Goal: Task Accomplishment & Management: Manage account settings

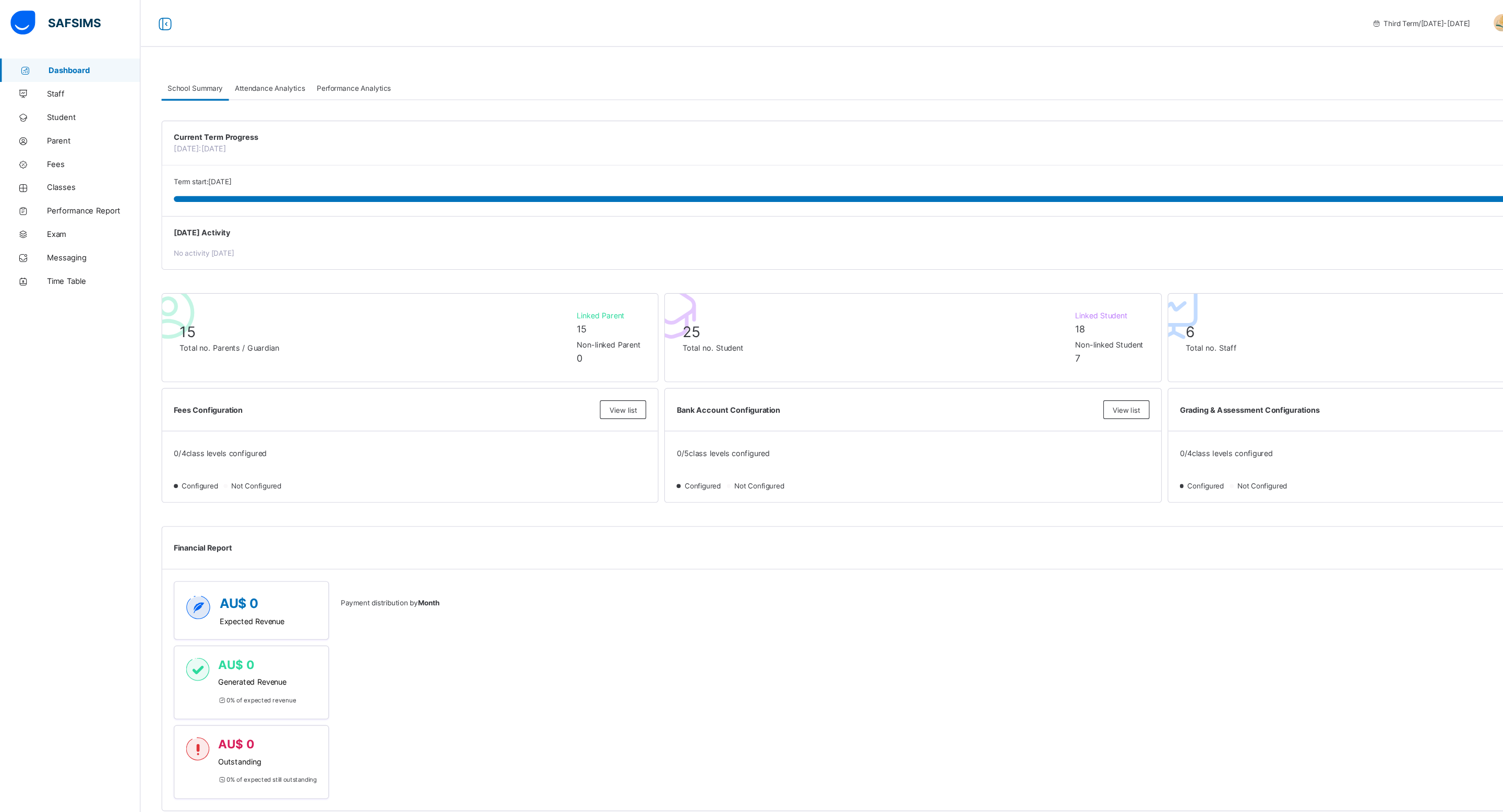
click at [55, 55] on link "Dashboard" at bounding box center [62, 63] width 125 height 21
click at [70, 254] on link "Time Table" at bounding box center [62, 251] width 125 height 21
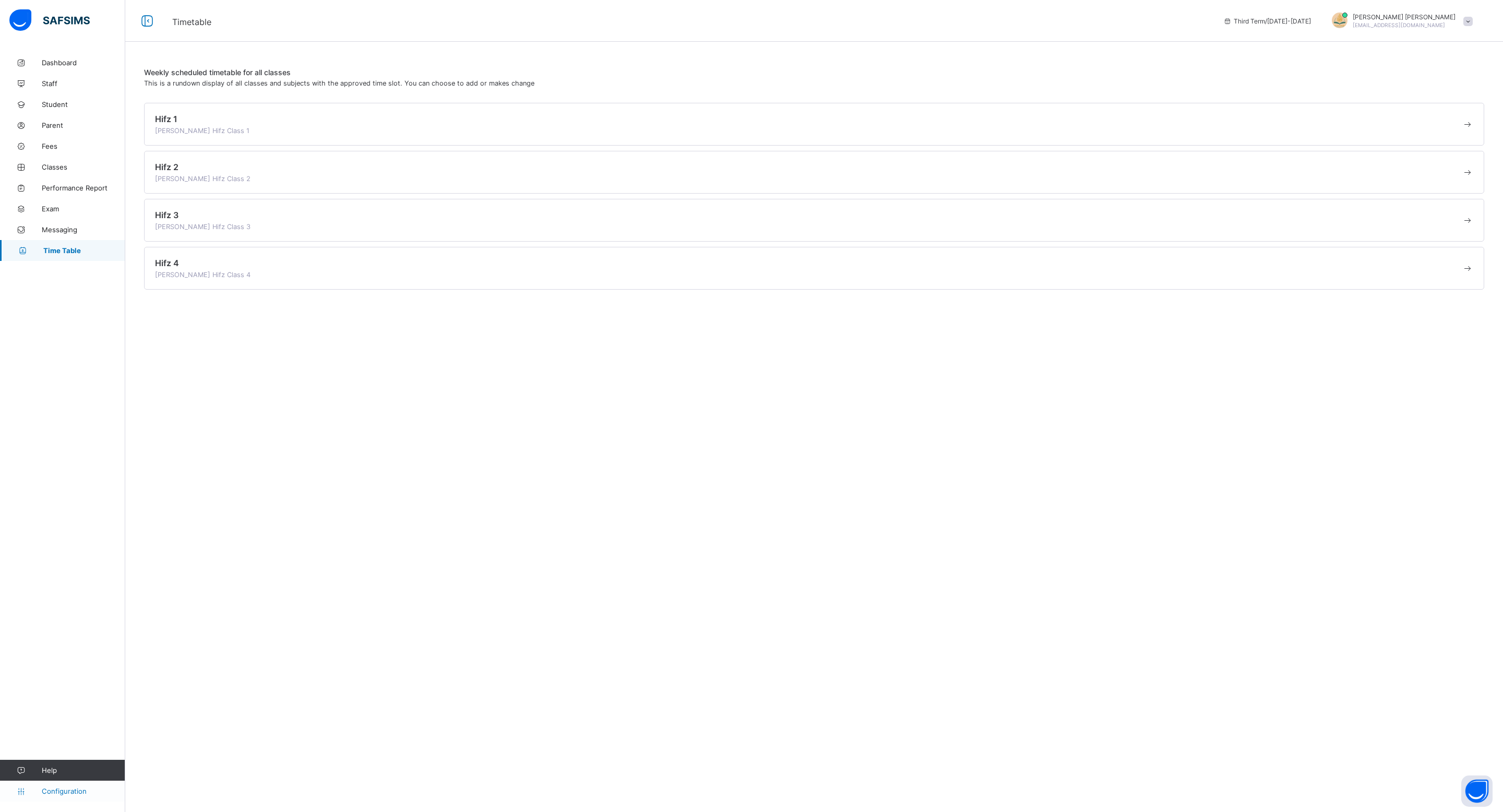
click at [52, 792] on span "Configuration" at bounding box center [83, 790] width 83 height 8
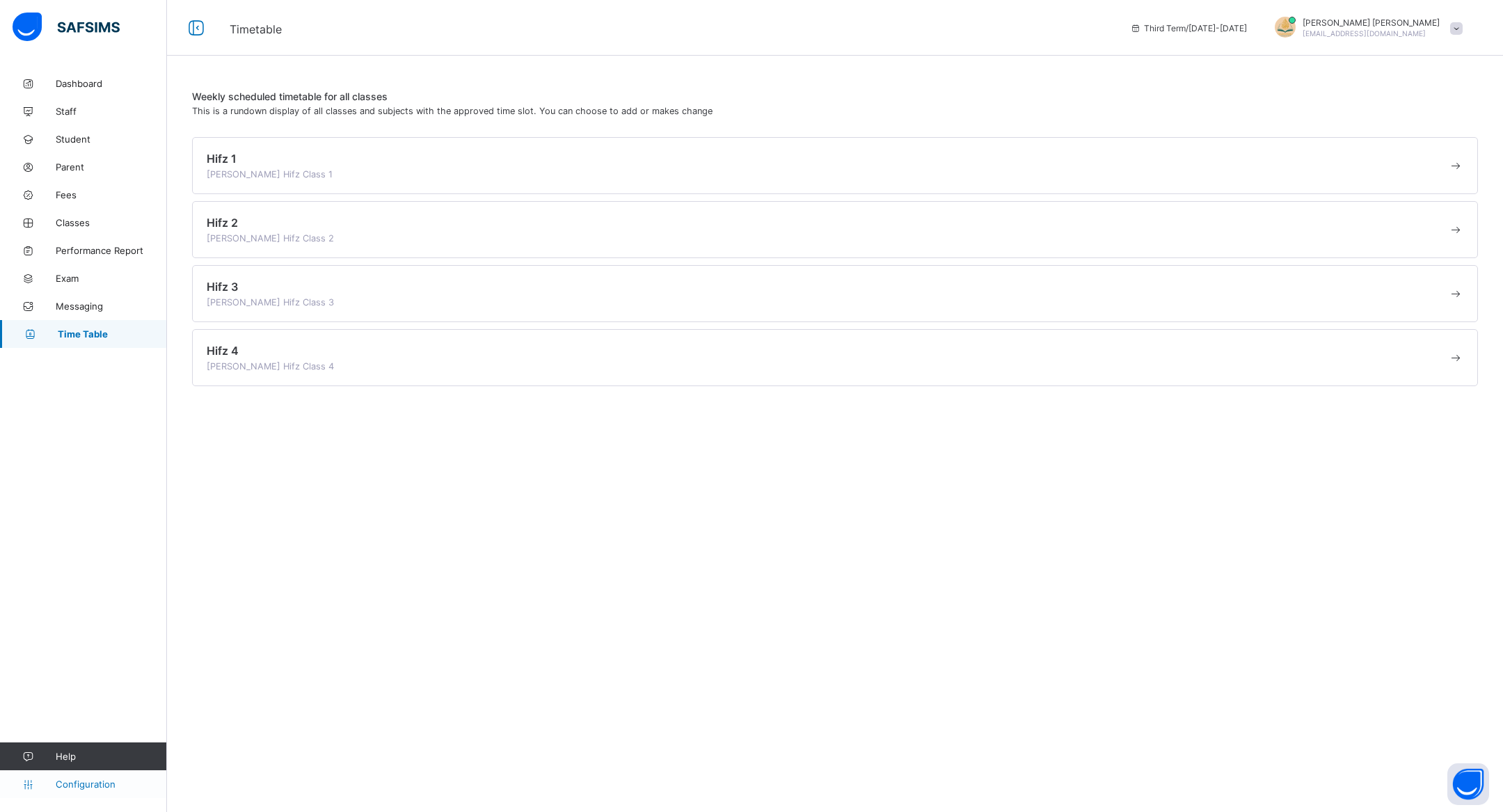
click at [24, 793] on link "Configuration" at bounding box center [83, 784] width 167 height 28
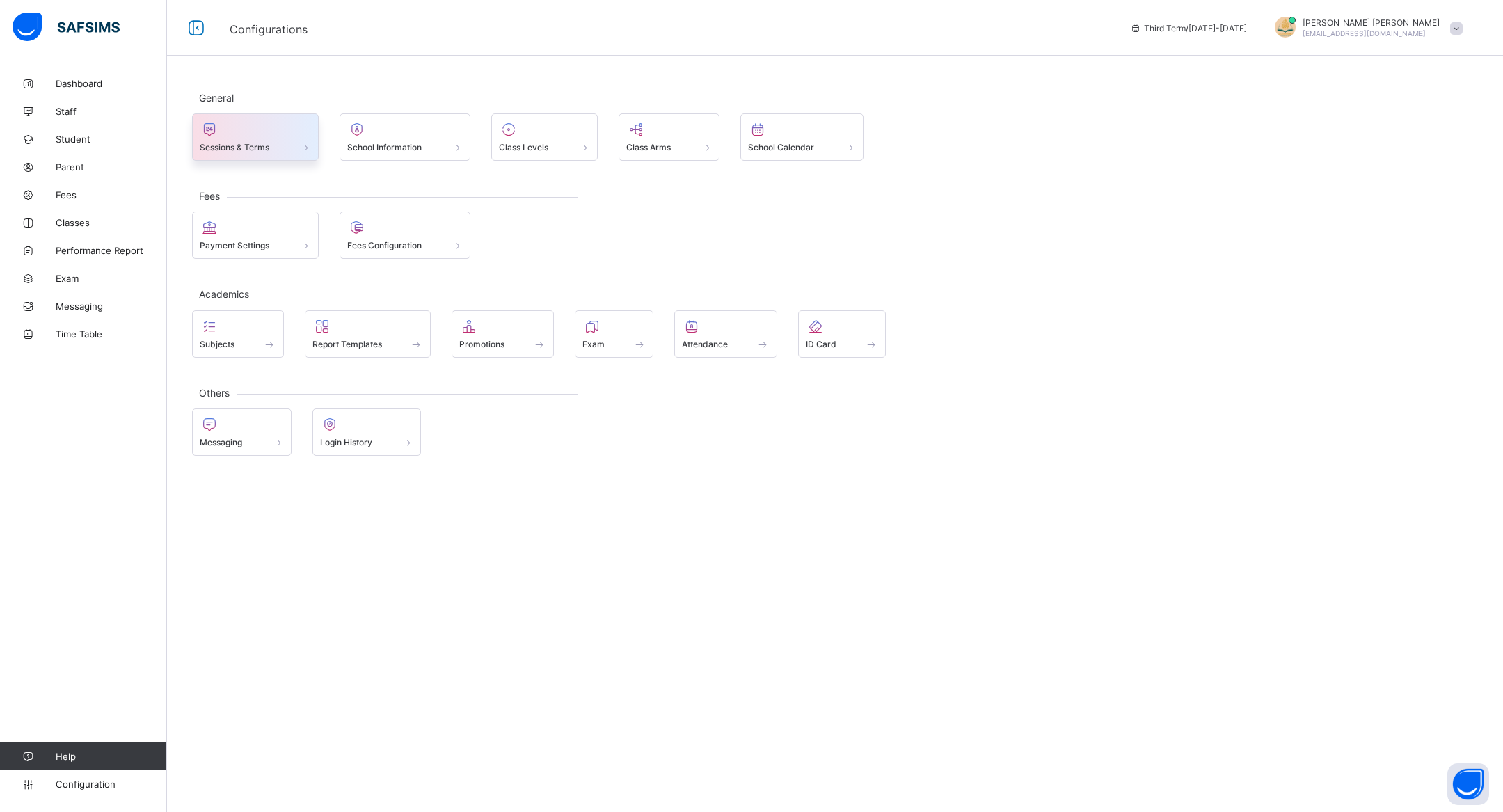
click at [296, 148] on div "Sessions & Terms" at bounding box center [255, 148] width 112 height 12
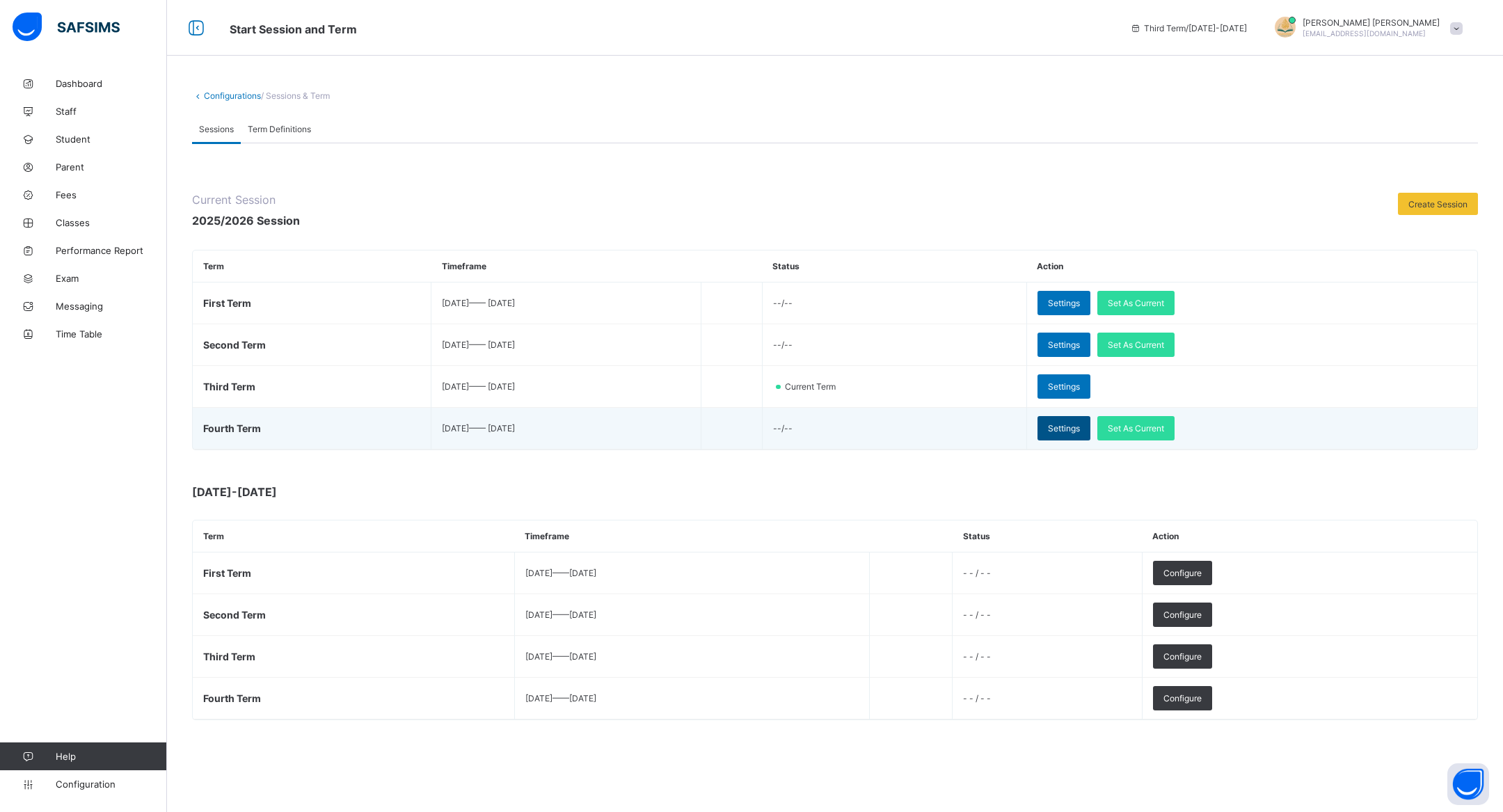
click at [1080, 426] on span "Settings" at bounding box center [1064, 428] width 32 height 10
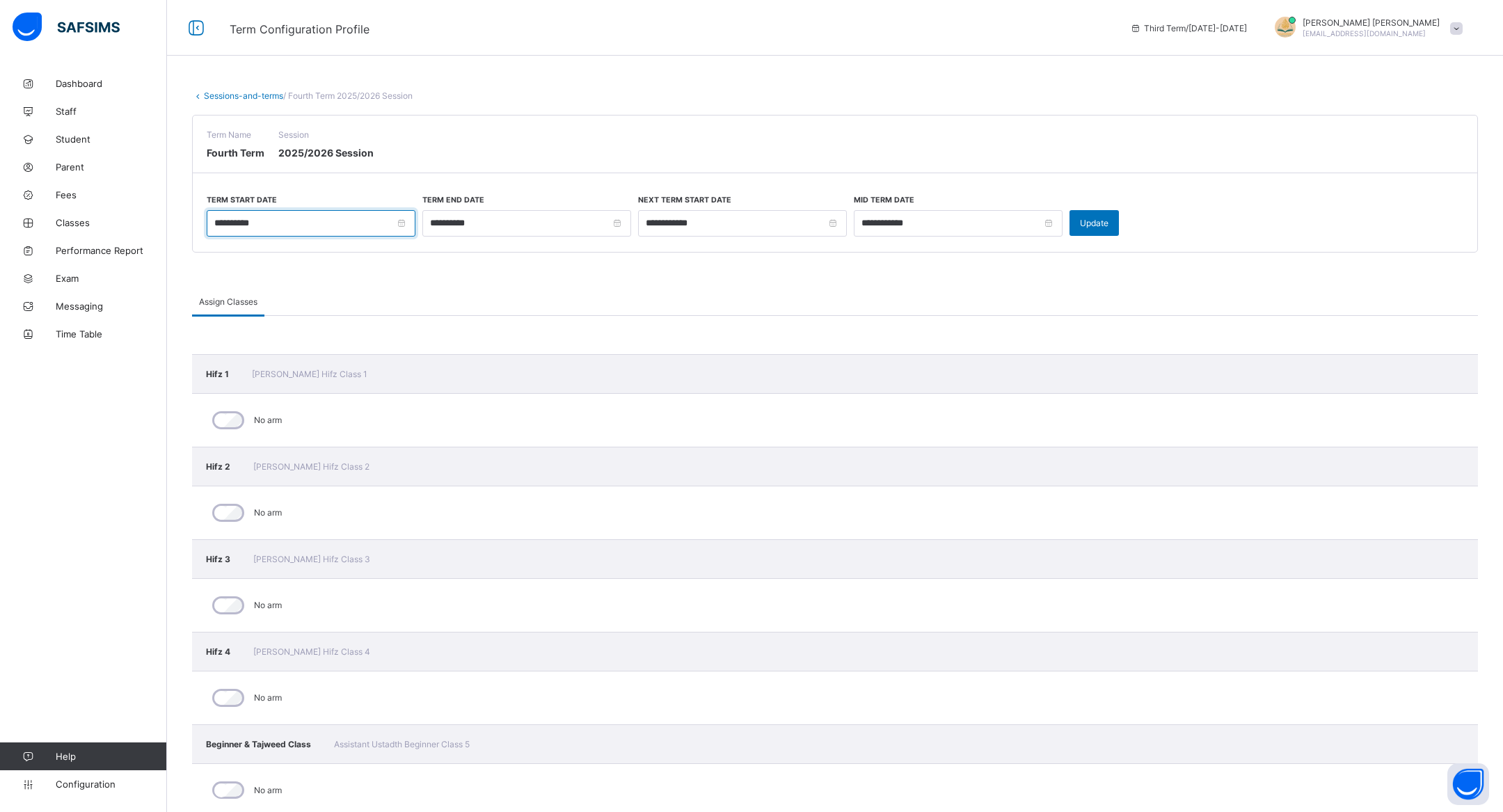
click at [401, 223] on input "**********" at bounding box center [310, 223] width 209 height 26
click at [390, 251] on link at bounding box center [390, 252] width 13 height 24
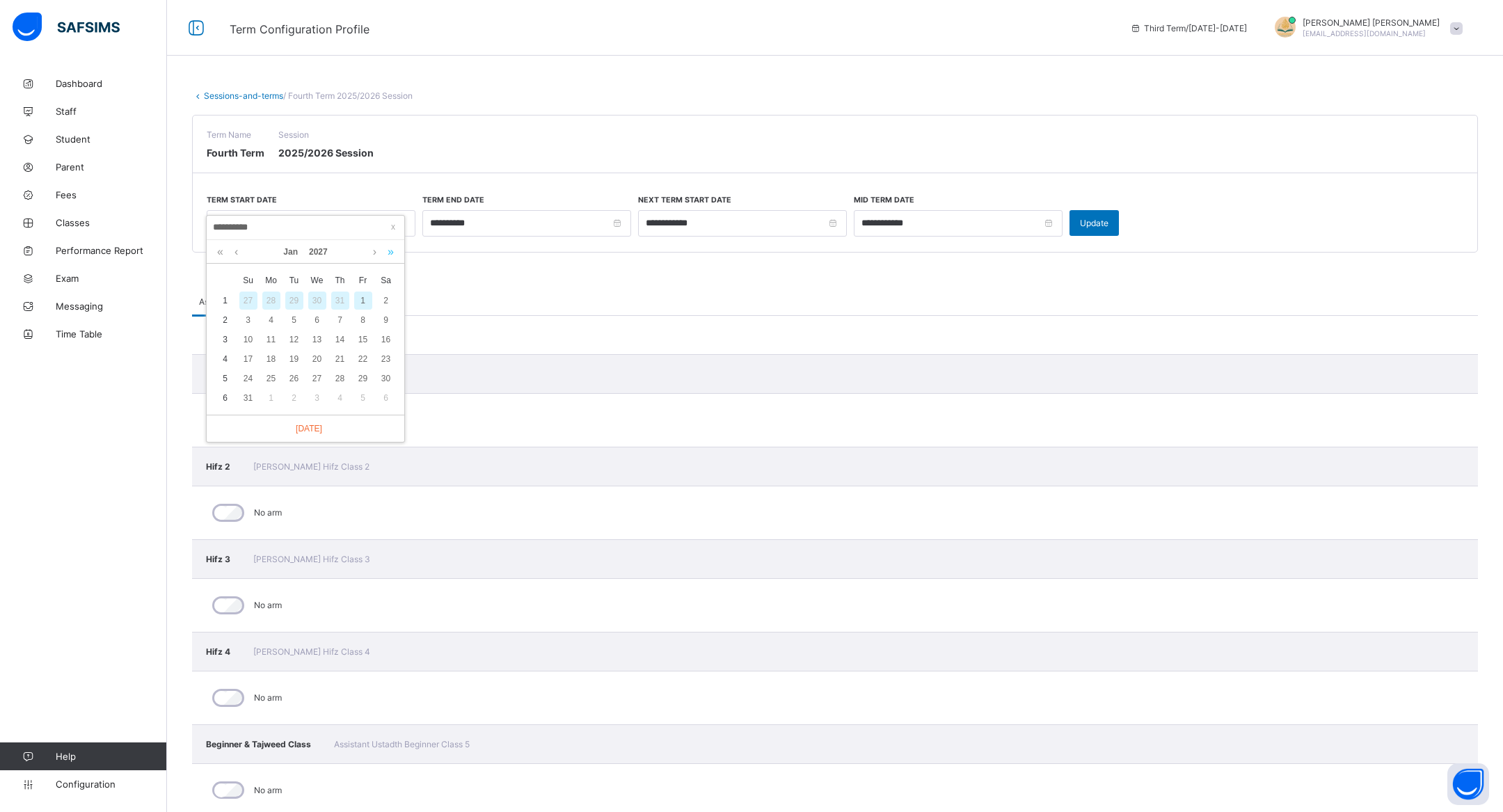
click at [390, 251] on link at bounding box center [390, 252] width 13 height 24
click at [373, 251] on link at bounding box center [374, 252] width 10 height 24
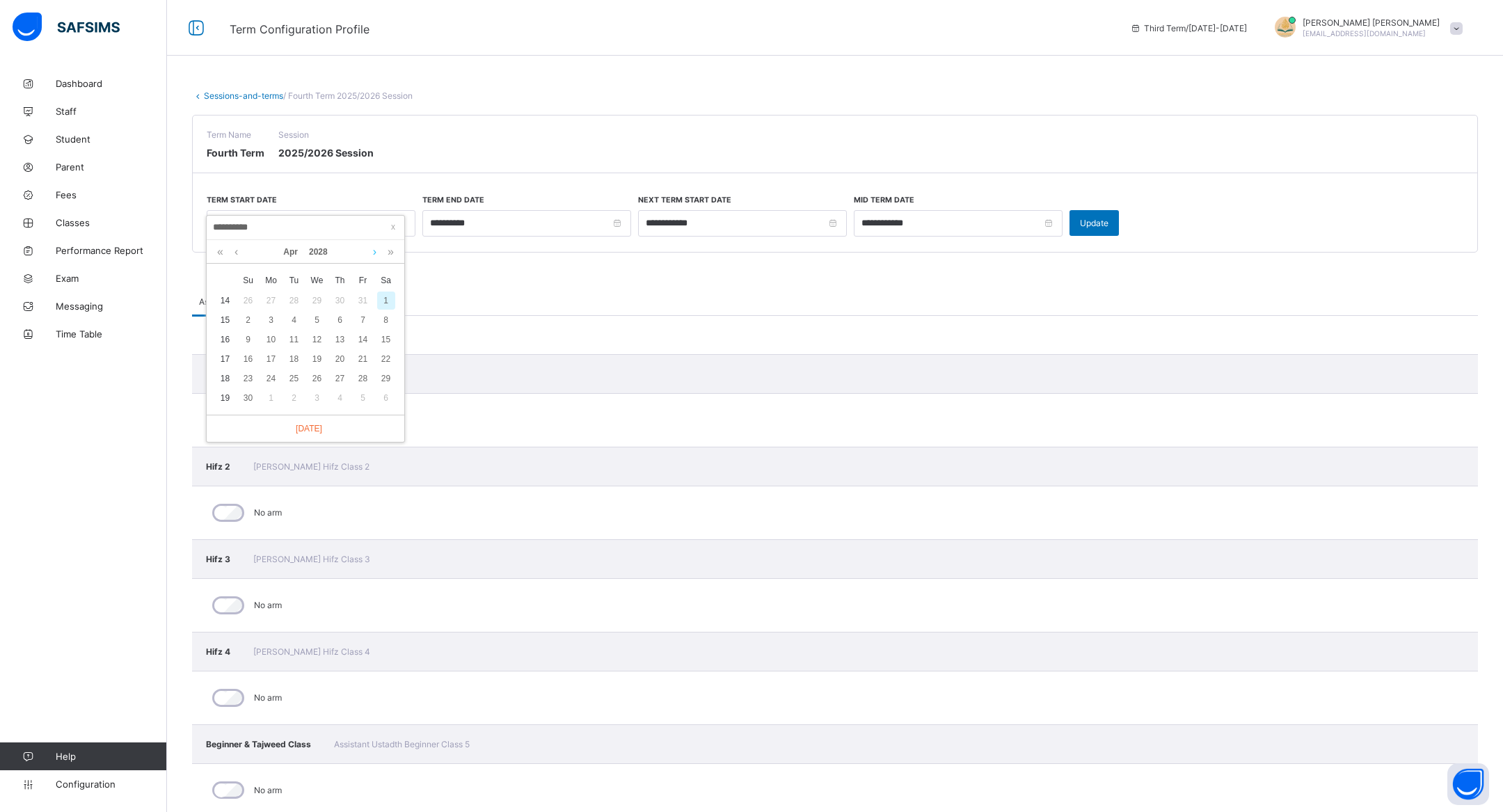
click at [373, 251] on link at bounding box center [374, 252] width 10 height 24
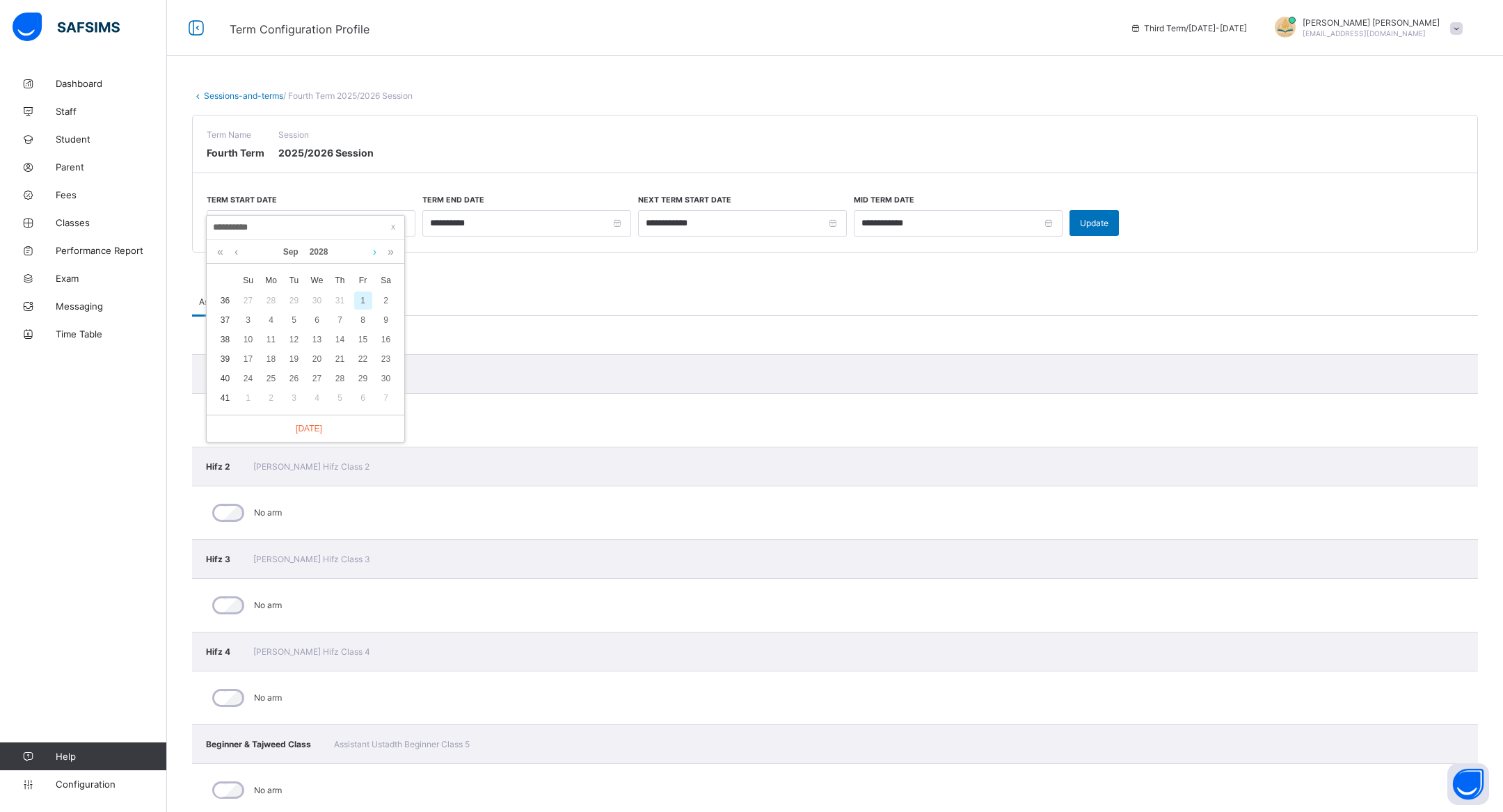
click at [373, 251] on link at bounding box center [374, 252] width 10 height 24
click at [319, 245] on link "2028" at bounding box center [319, 252] width 30 height 24
click at [254, 374] on link "2025" at bounding box center [245, 372] width 32 height 25
click at [271, 219] on input "**********" at bounding box center [305, 226] width 190 height 15
click at [376, 250] on link at bounding box center [374, 252] width 10 height 24
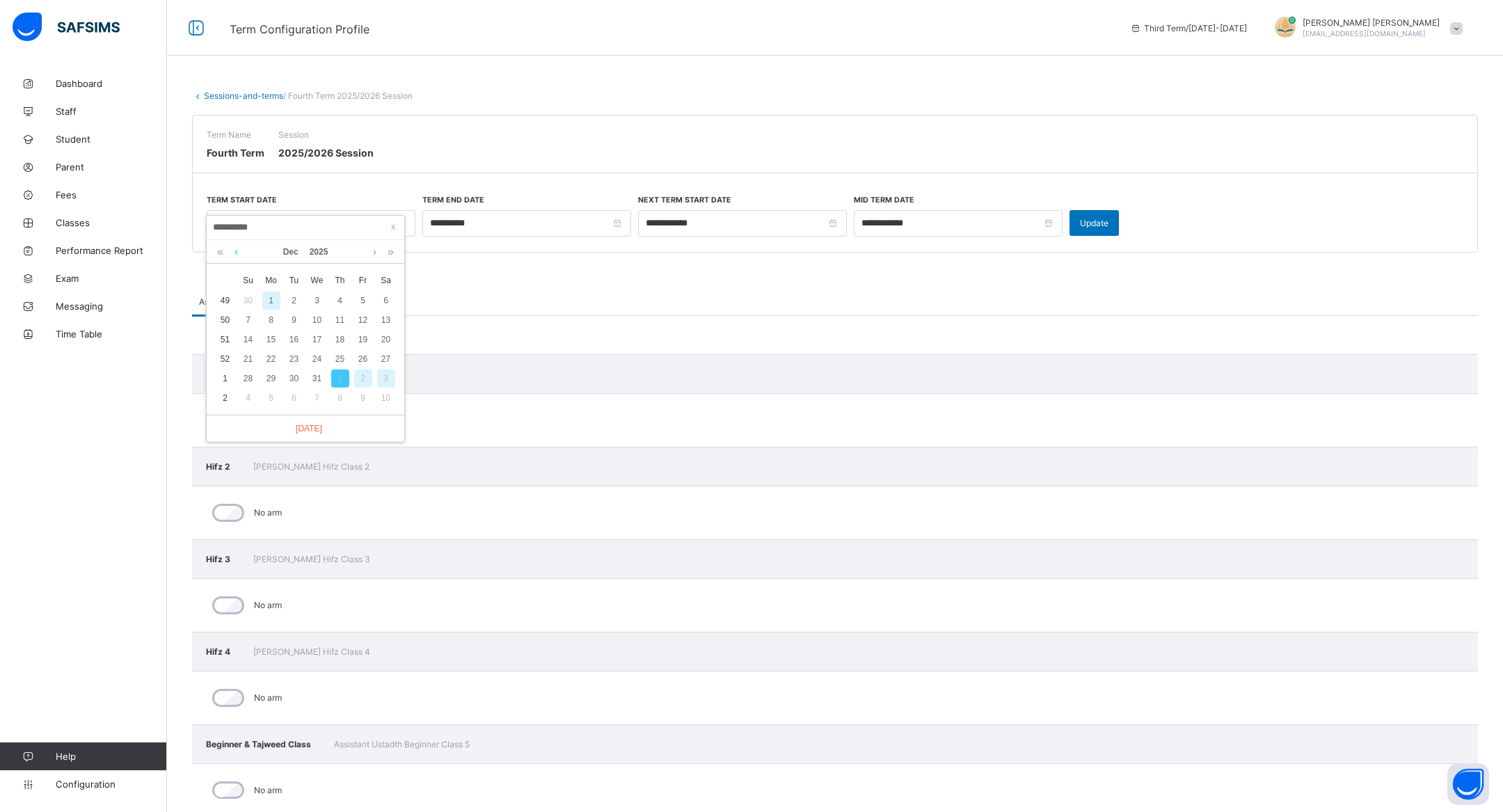
click at [234, 252] on link at bounding box center [236, 252] width 10 height 24
click at [247, 318] on div "5" at bounding box center [249, 320] width 18 height 18
click at [622, 222] on input "**********" at bounding box center [526, 223] width 209 height 26
click at [459, 251] on div "Jan 2026" at bounding box center [521, 252] width 184 height 24
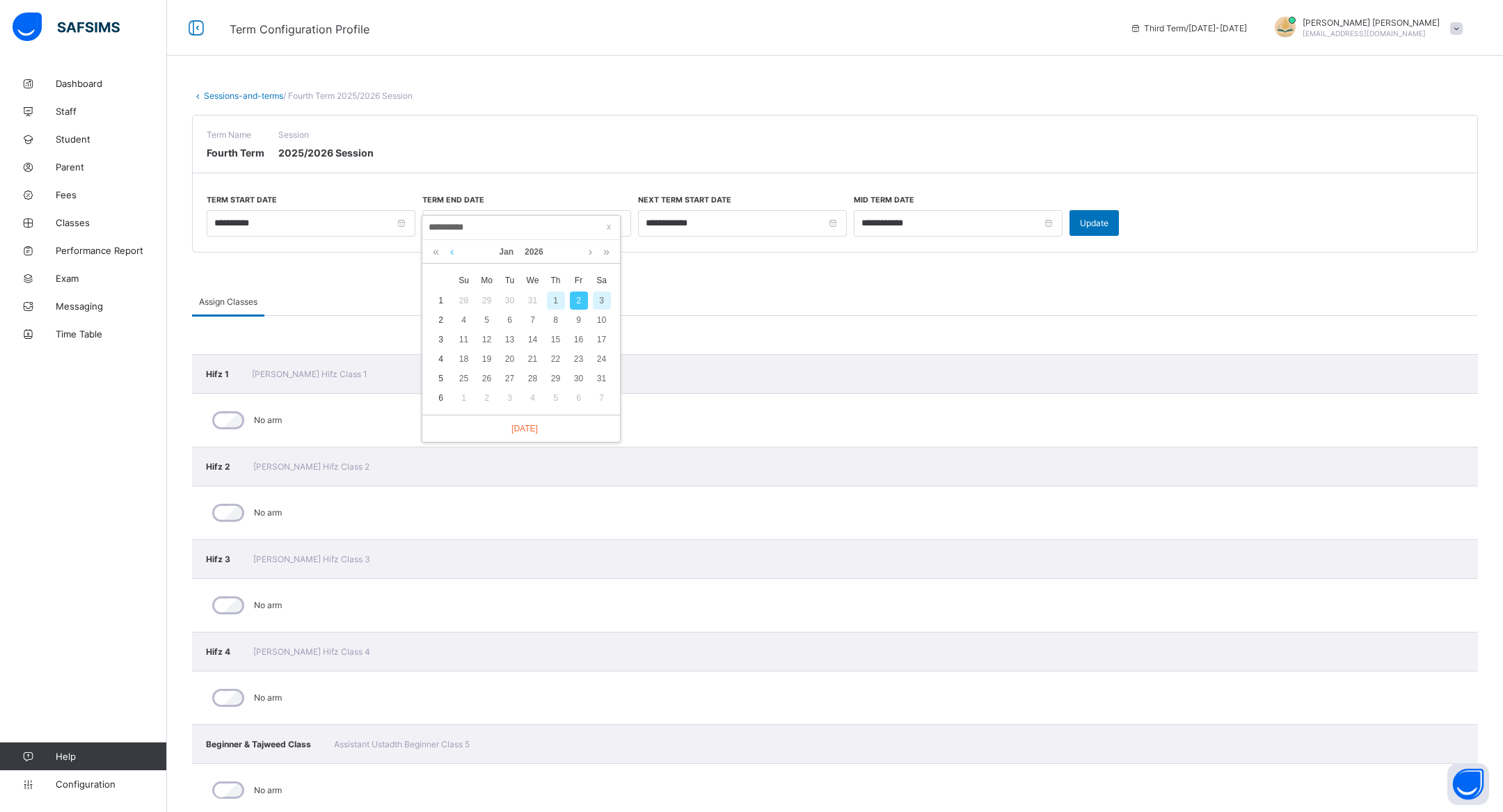
click at [449, 251] on link at bounding box center [452, 252] width 10 height 24
click at [408, 226] on input "**********" at bounding box center [310, 223] width 209 height 26
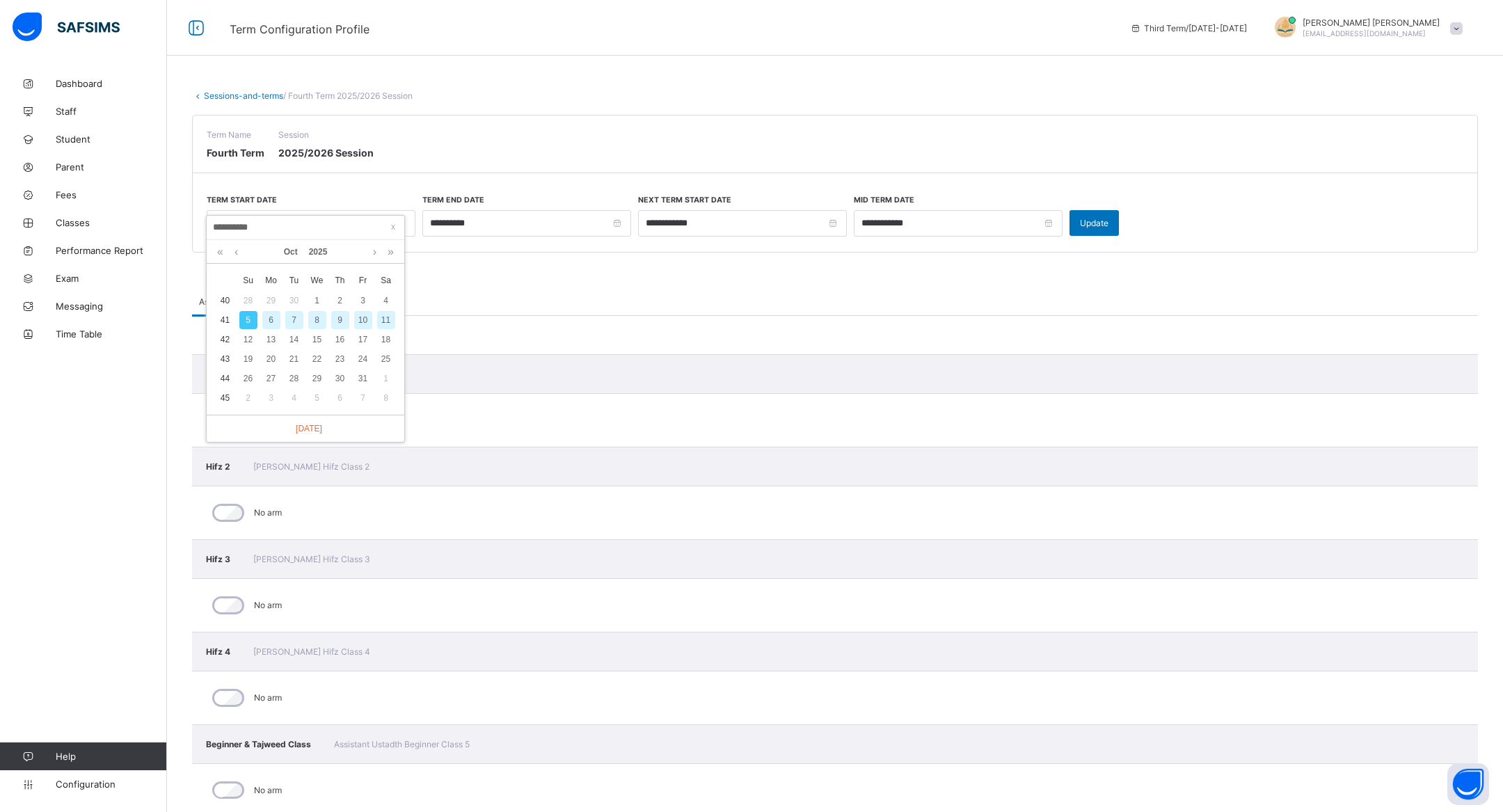
click at [313, 320] on div "8" at bounding box center [317, 320] width 18 height 18
type input "**********"
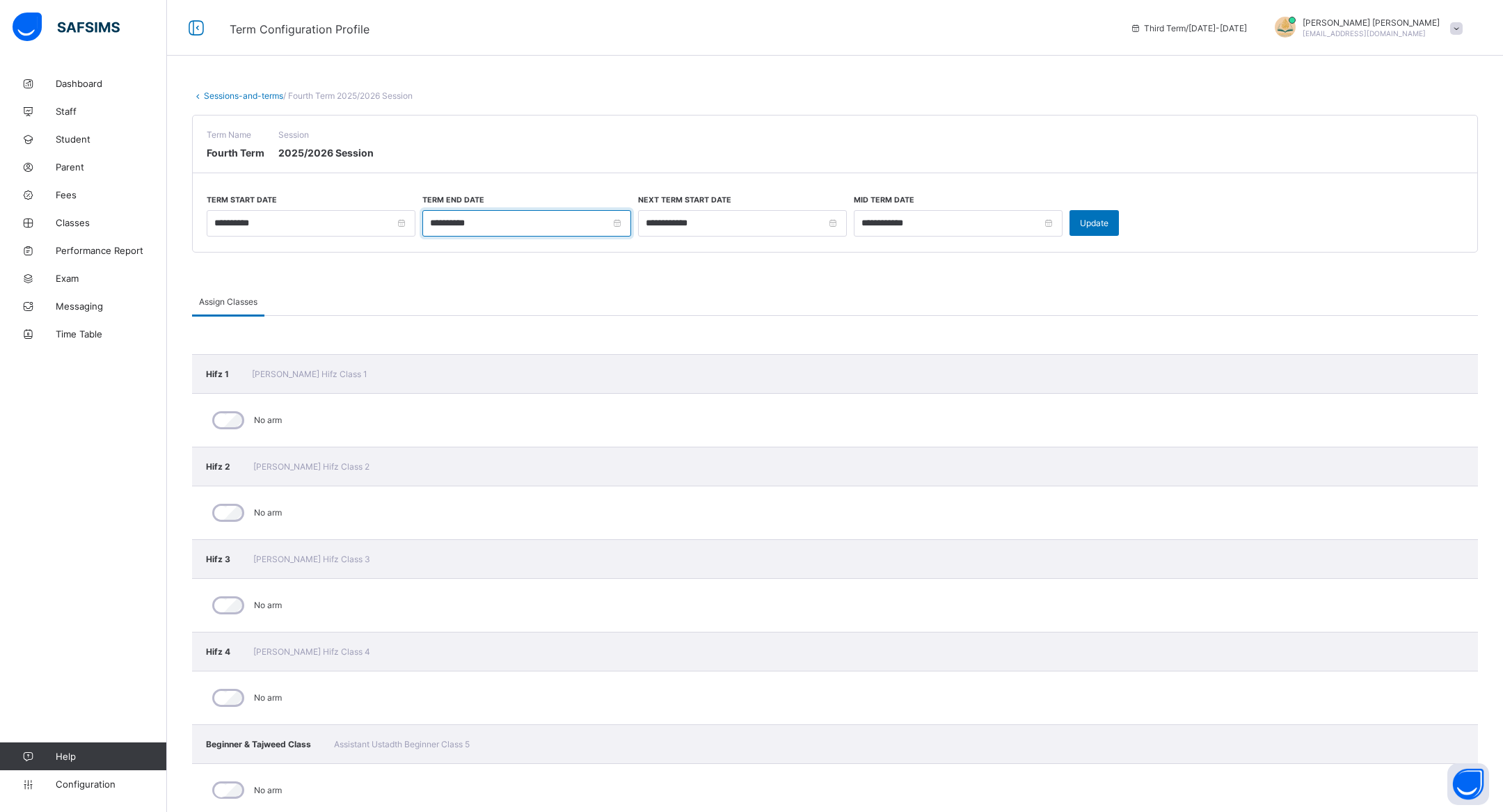
click at [620, 224] on input "**********" at bounding box center [526, 223] width 209 height 26
click at [532, 297] on div "31" at bounding box center [533, 300] width 18 height 18
type input "**********"
click at [828, 227] on input "**********" at bounding box center [742, 223] width 209 height 26
click at [565, 288] on div "Assign Classes" at bounding box center [834, 301] width 1285 height 29
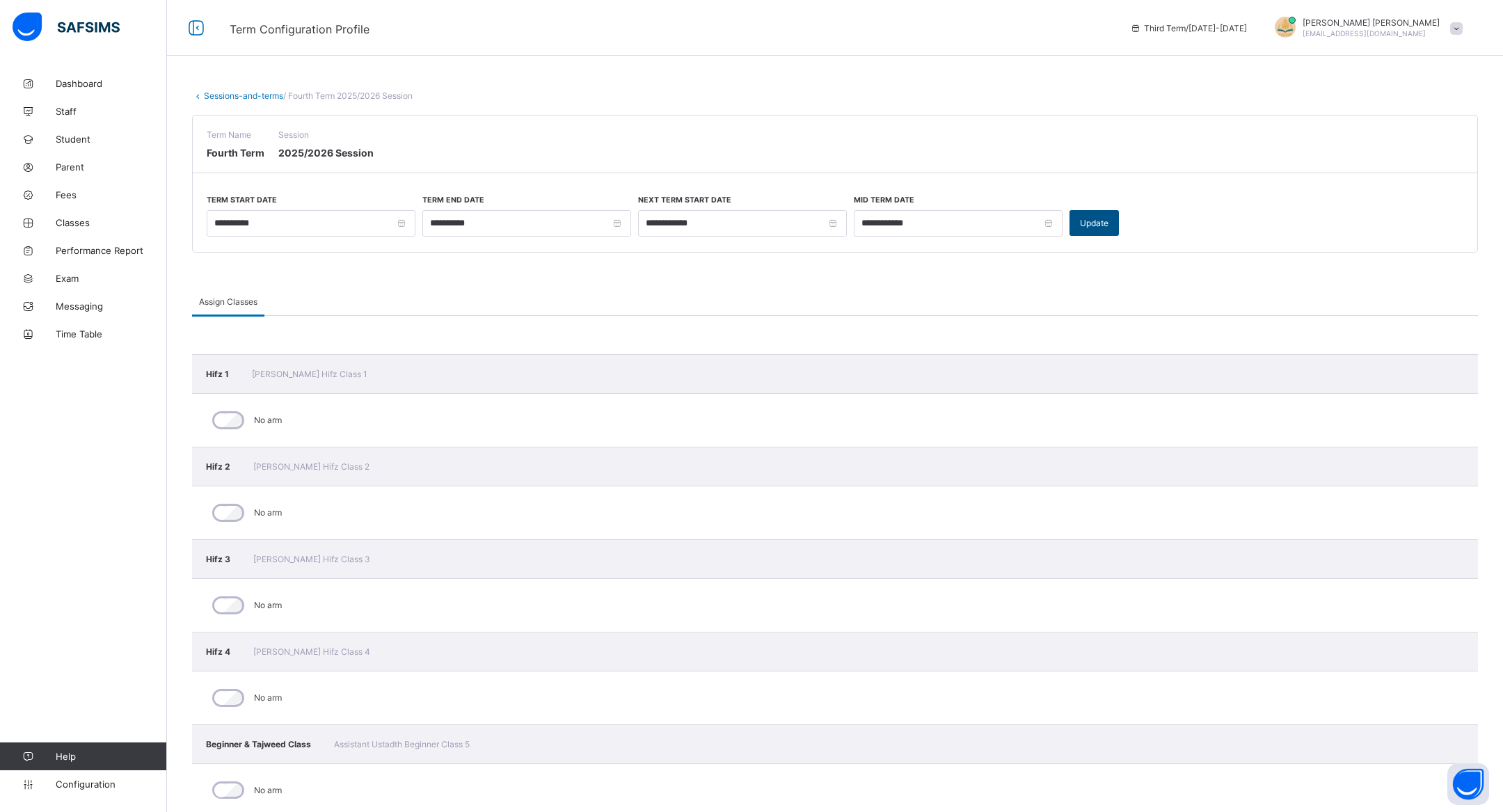
click at [1099, 216] on div "Update" at bounding box center [1093, 223] width 49 height 26
click at [253, 94] on link "Sessions-and-terms" at bounding box center [243, 96] width 79 height 10
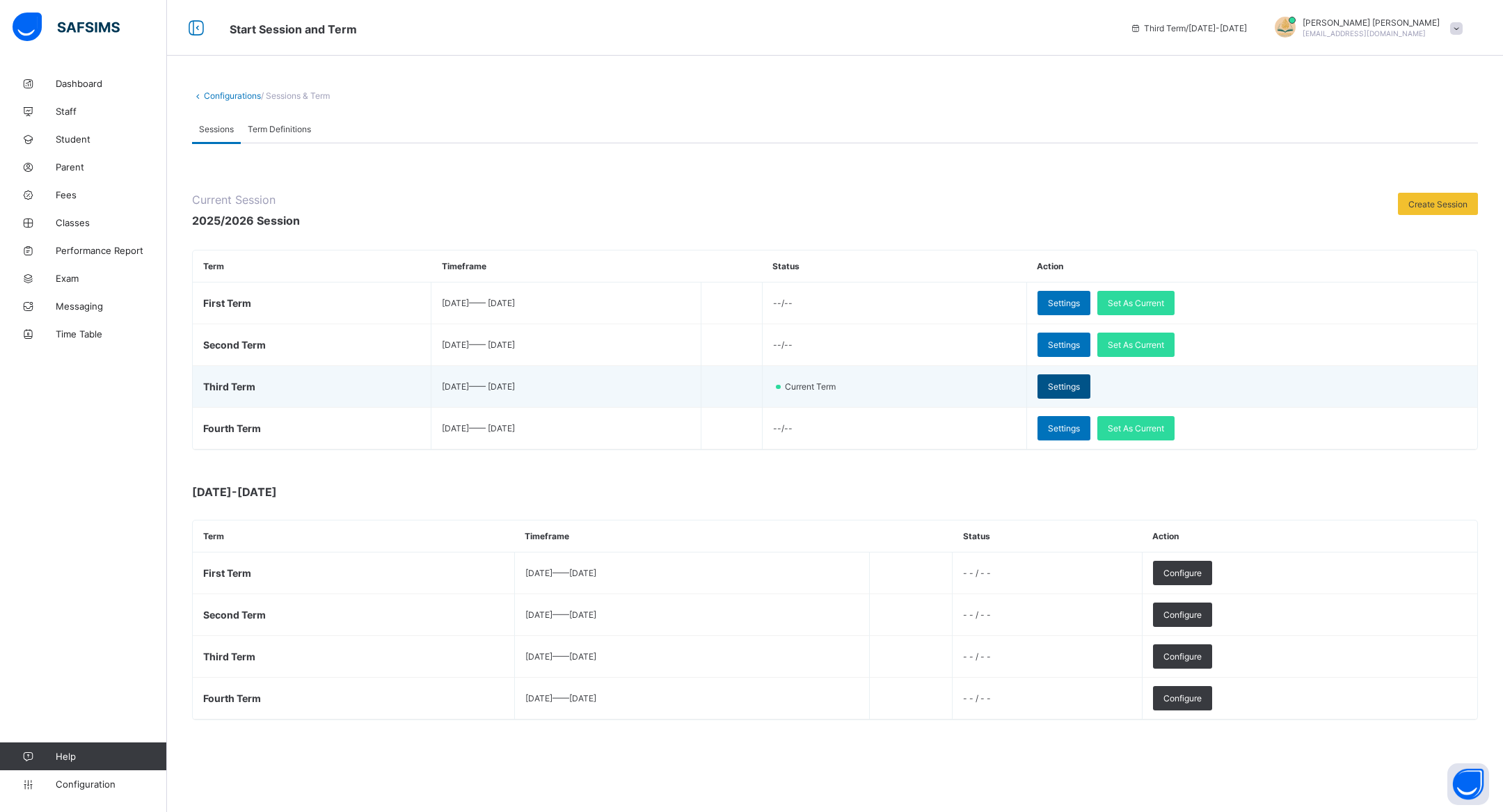
click at [1080, 381] on span "Settings" at bounding box center [1064, 386] width 32 height 10
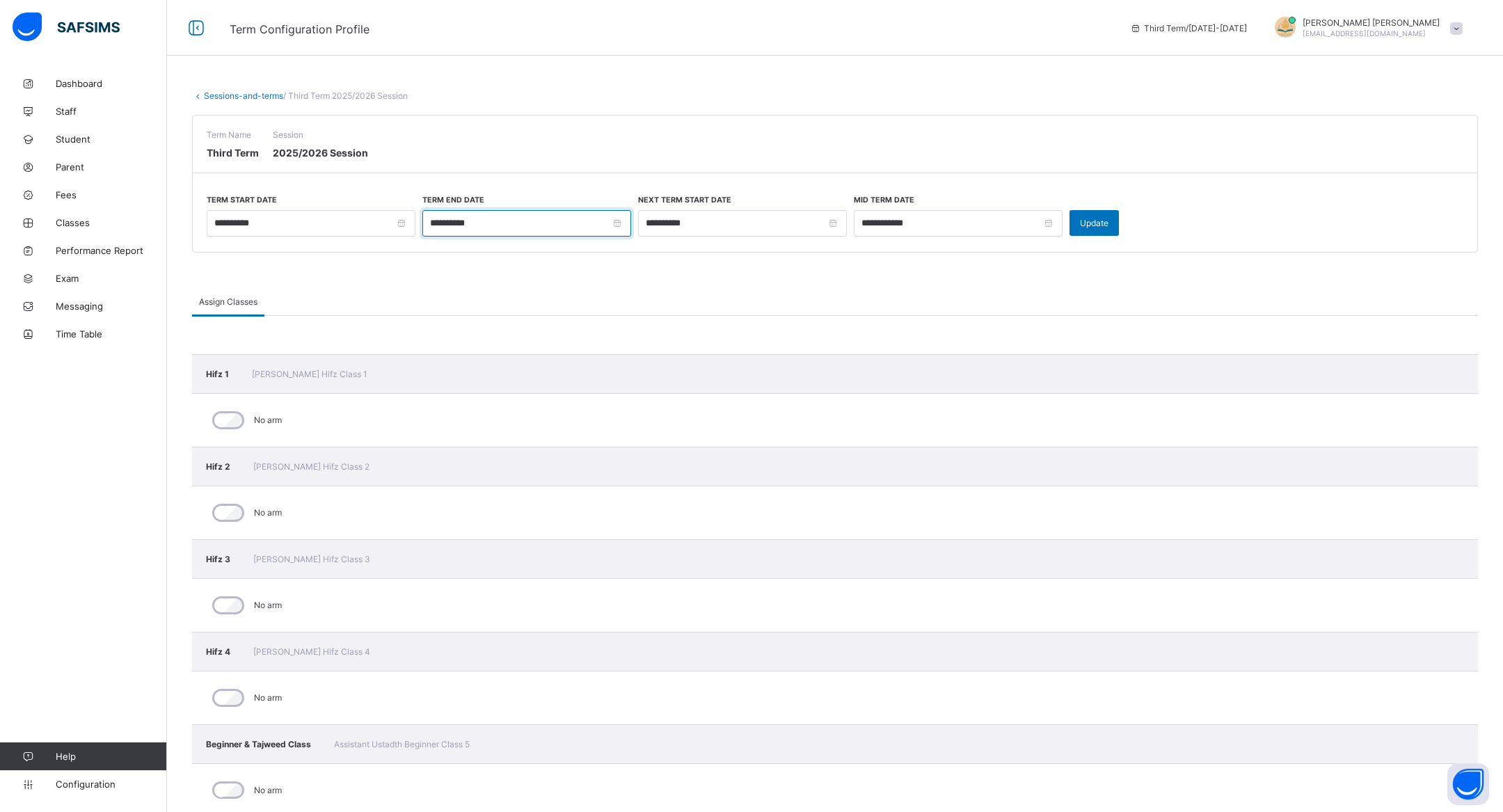
click at [616, 219] on input "**********" at bounding box center [526, 223] width 209 height 26
click at [536, 359] on div "24" at bounding box center [533, 359] width 18 height 18
type input "**********"
click at [1117, 231] on div "Update" at bounding box center [1093, 223] width 49 height 26
click at [270, 98] on link "Sessions-and-terms" at bounding box center [243, 96] width 79 height 10
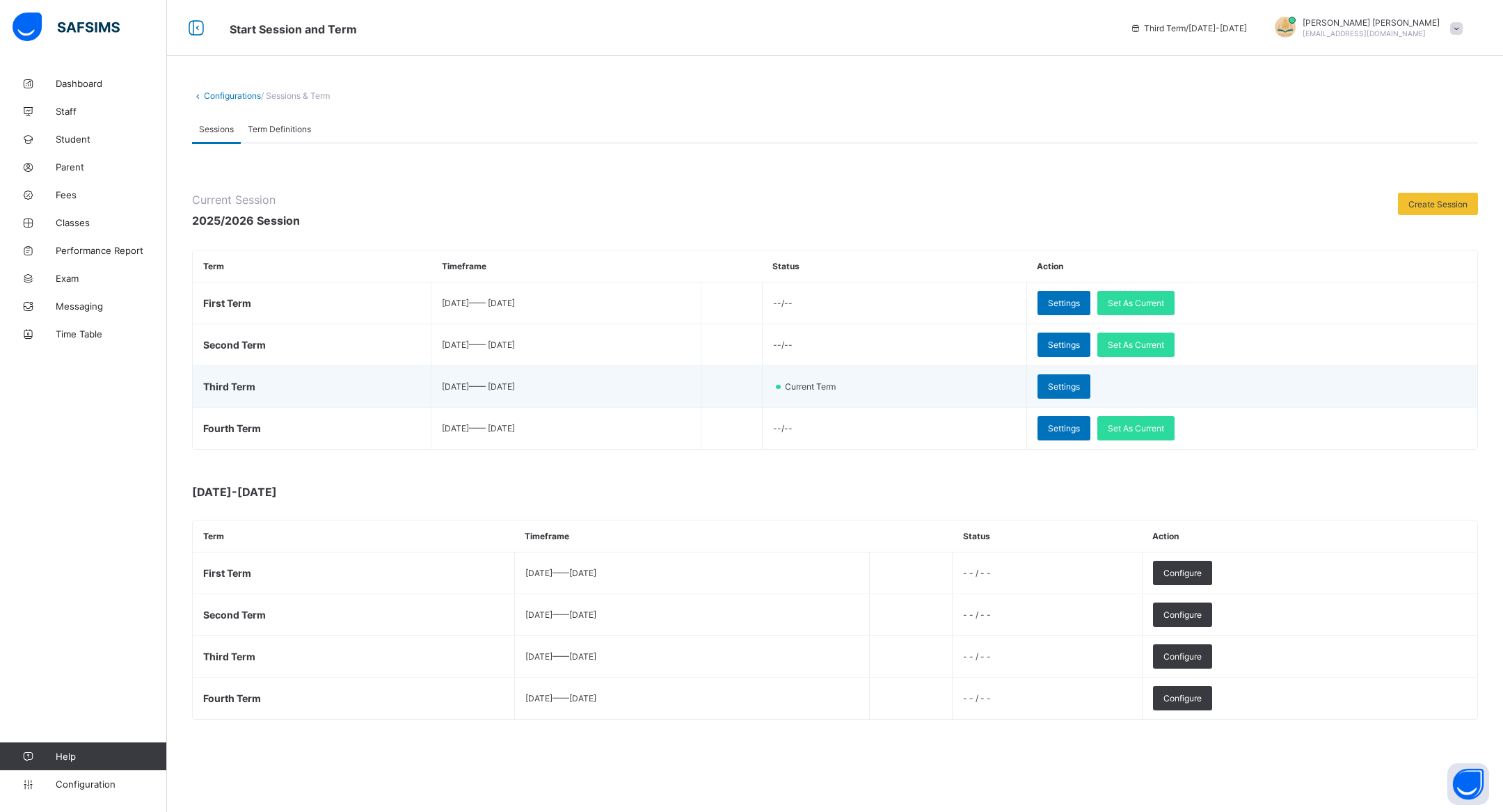
click at [1170, 387] on td "Settings" at bounding box center [1252, 387] width 451 height 42
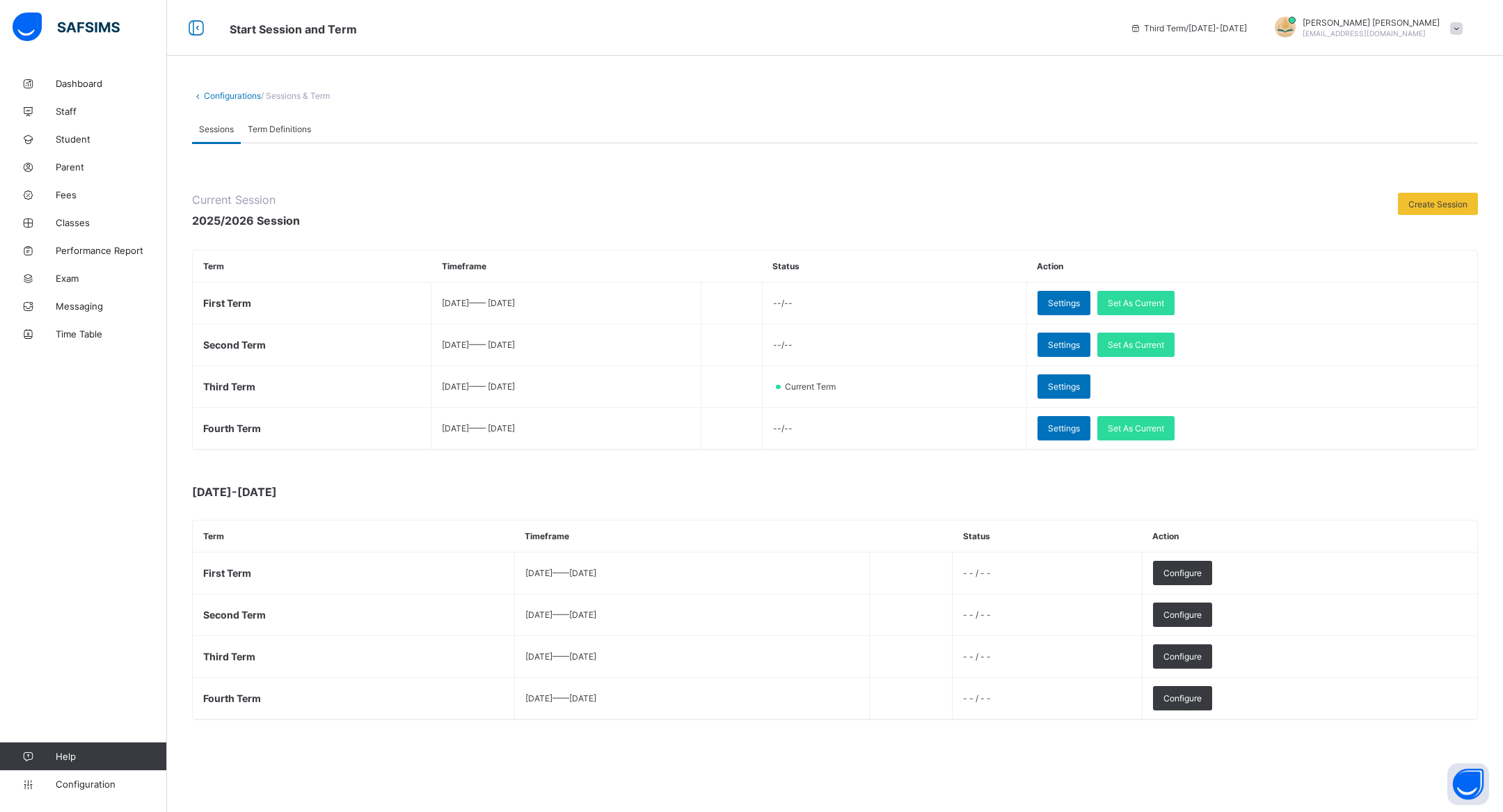
click at [304, 119] on div "Term Definitions" at bounding box center [278, 129] width 77 height 28
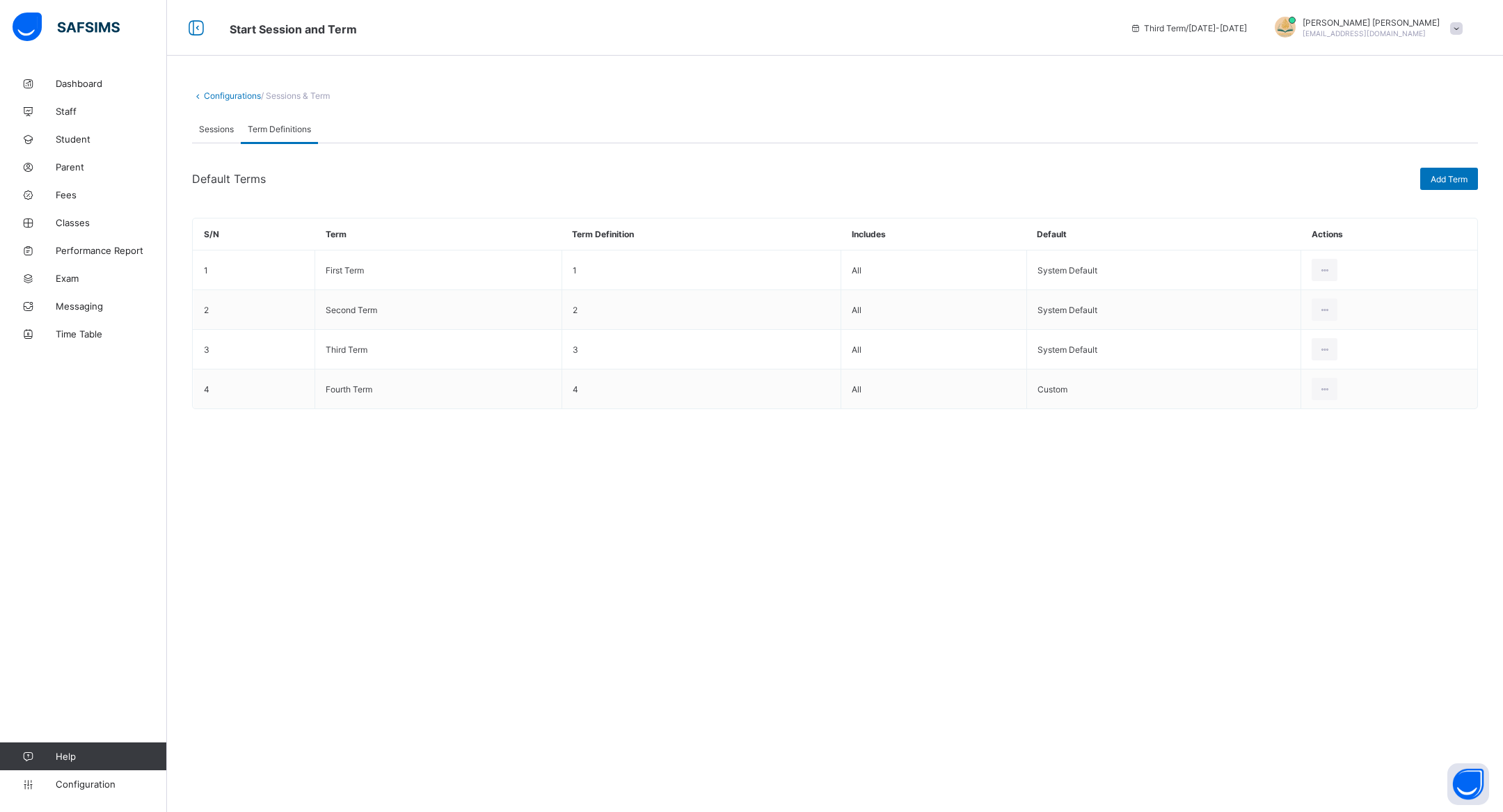
click at [219, 124] on span "Sessions" at bounding box center [216, 129] width 35 height 10
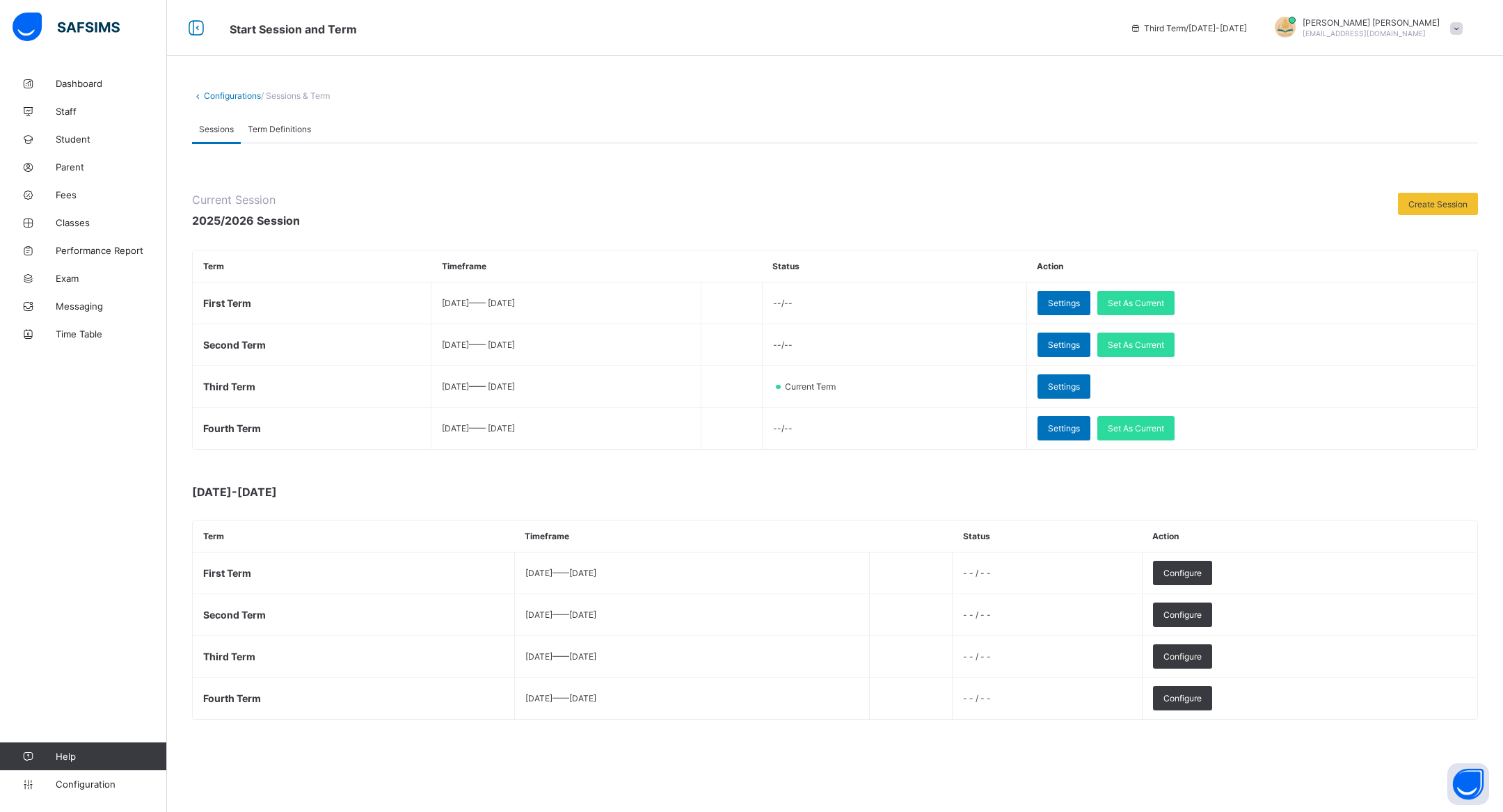
click at [311, 139] on div "Term Definitions" at bounding box center [278, 129] width 77 height 28
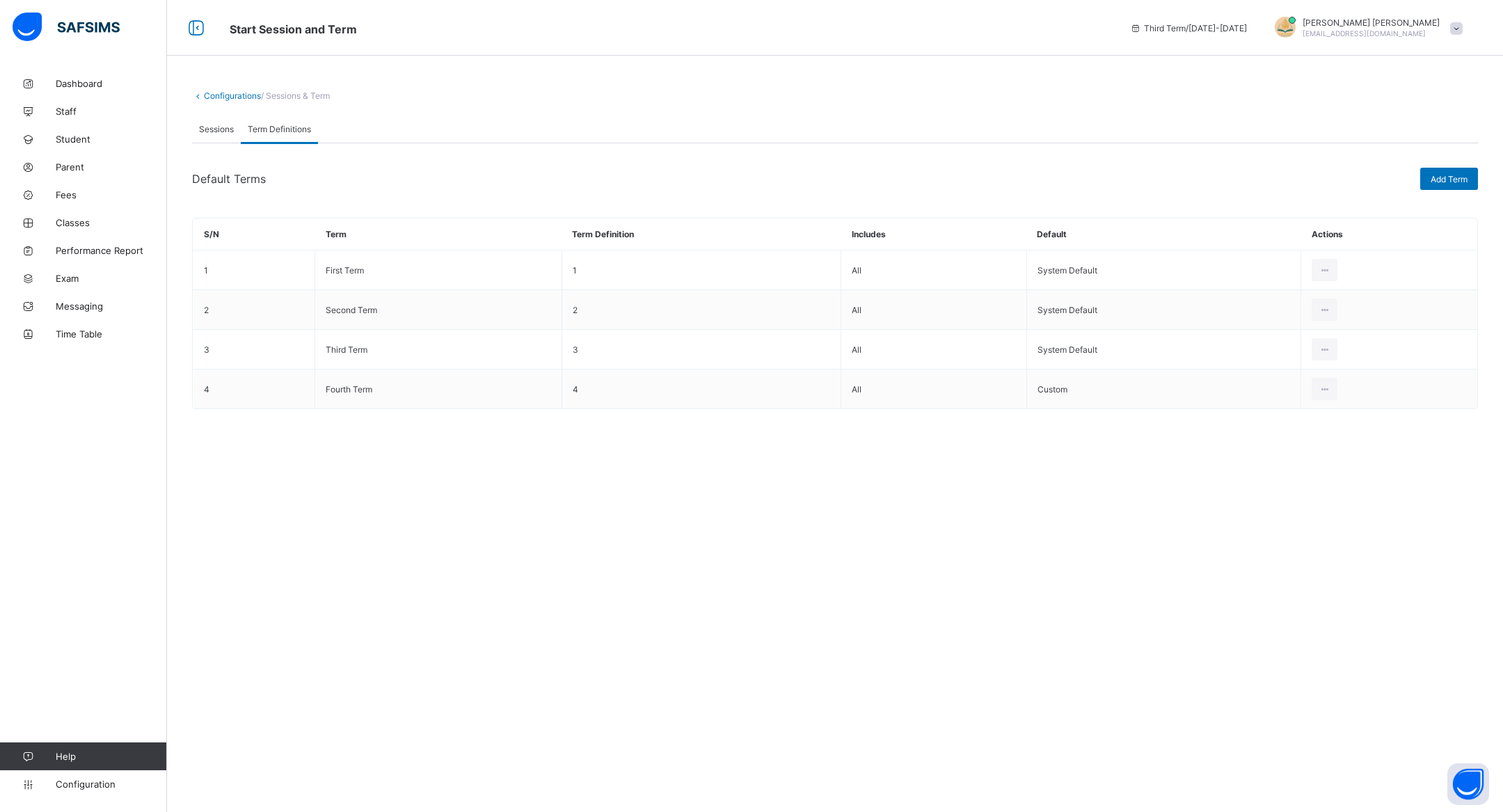
click at [237, 131] on div "Sessions" at bounding box center [216, 129] width 49 height 28
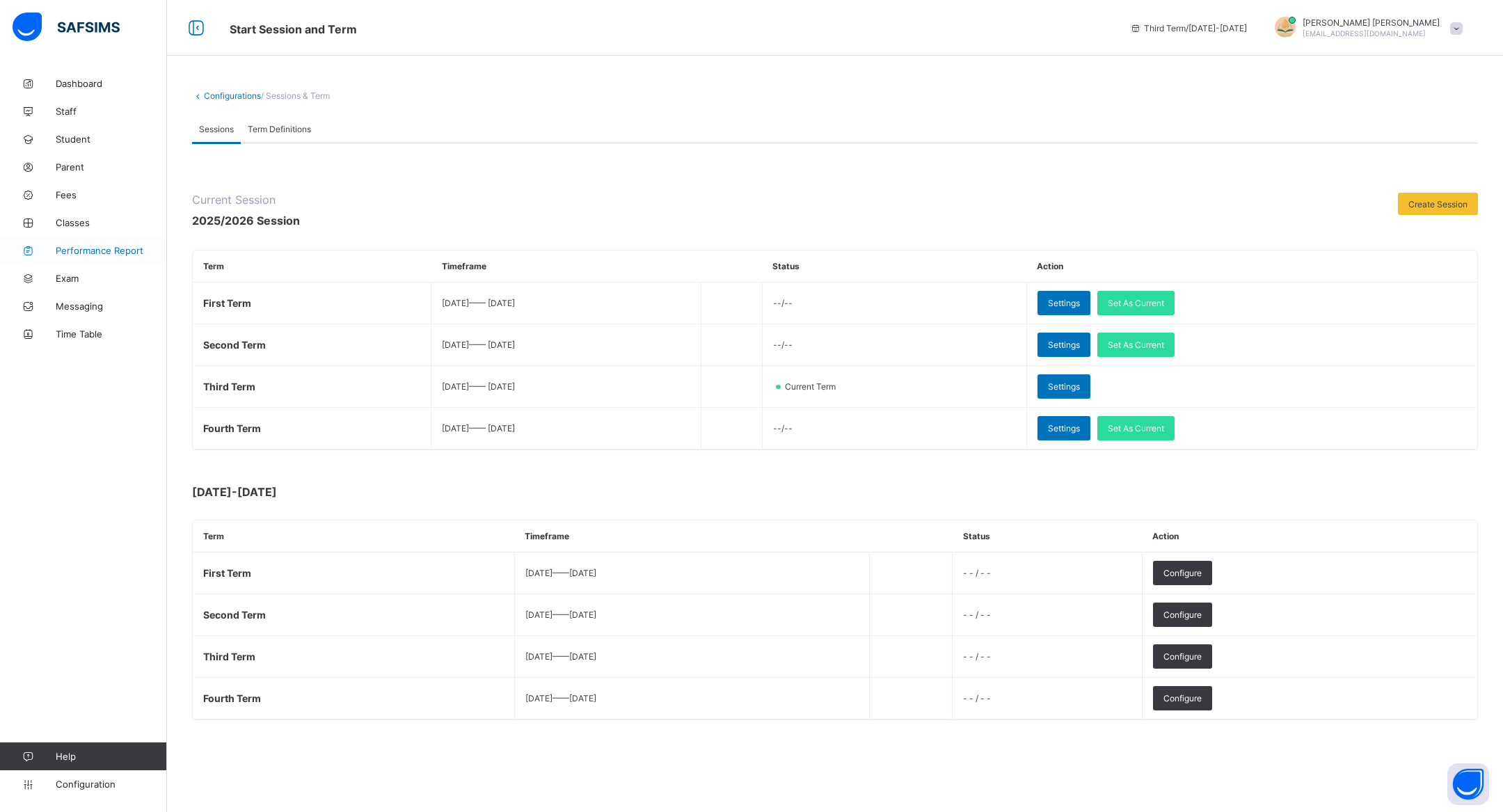
click at [109, 243] on link "Performance Report" at bounding box center [83, 250] width 167 height 28
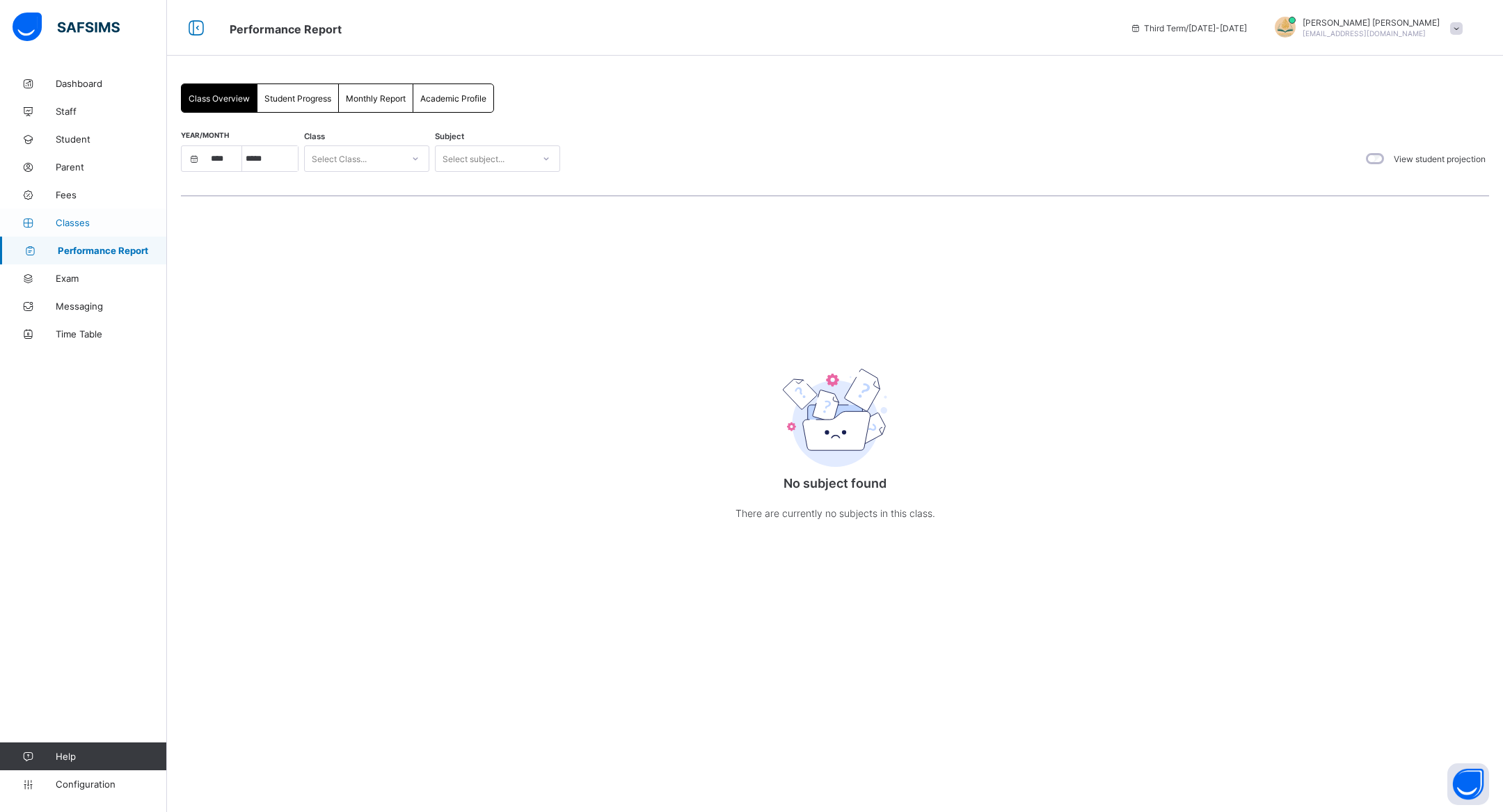
click at [96, 215] on link "Classes" at bounding box center [83, 222] width 167 height 28
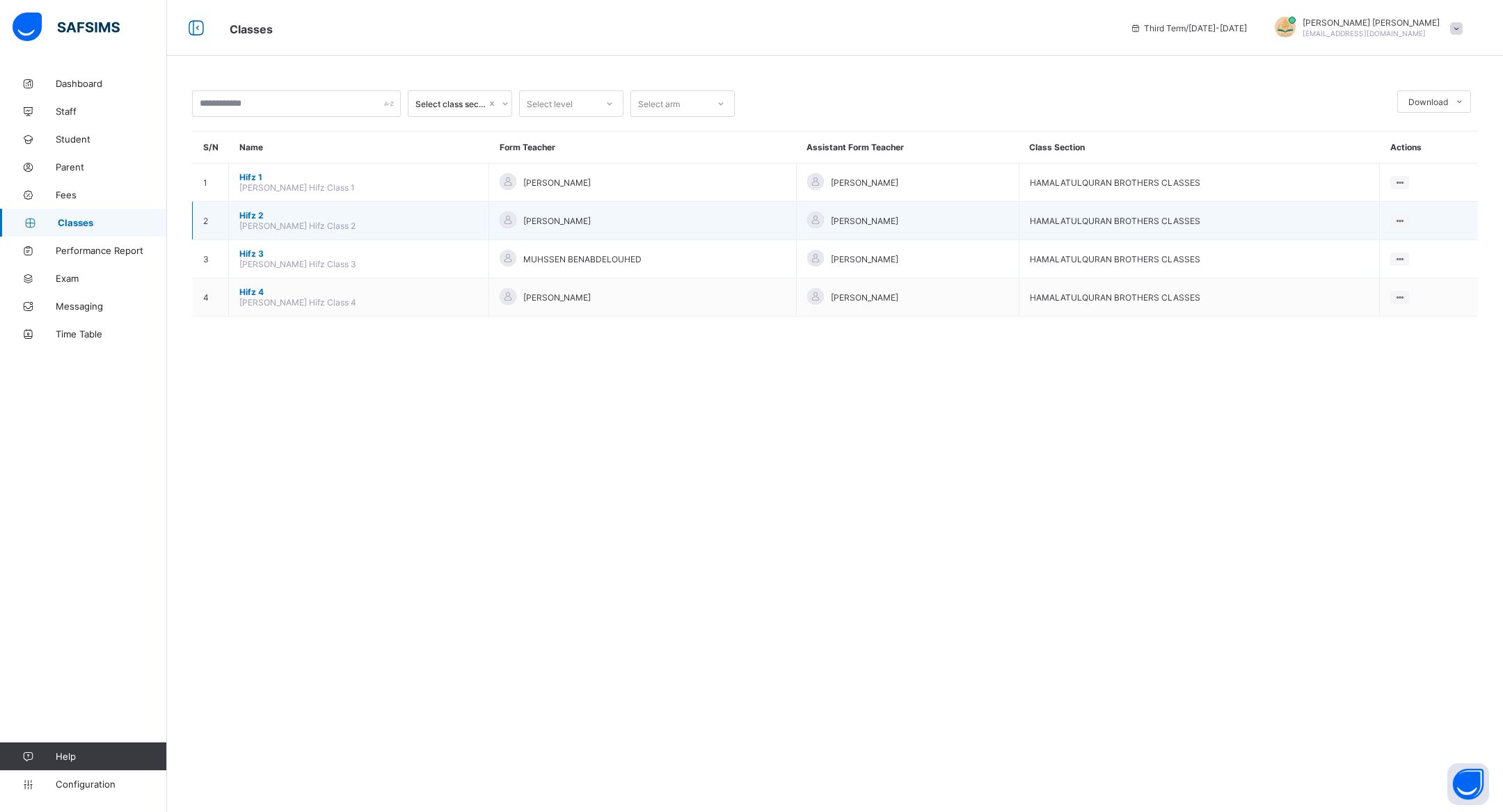
click at [251, 218] on span "Hifz 2" at bounding box center [358, 215] width 239 height 10
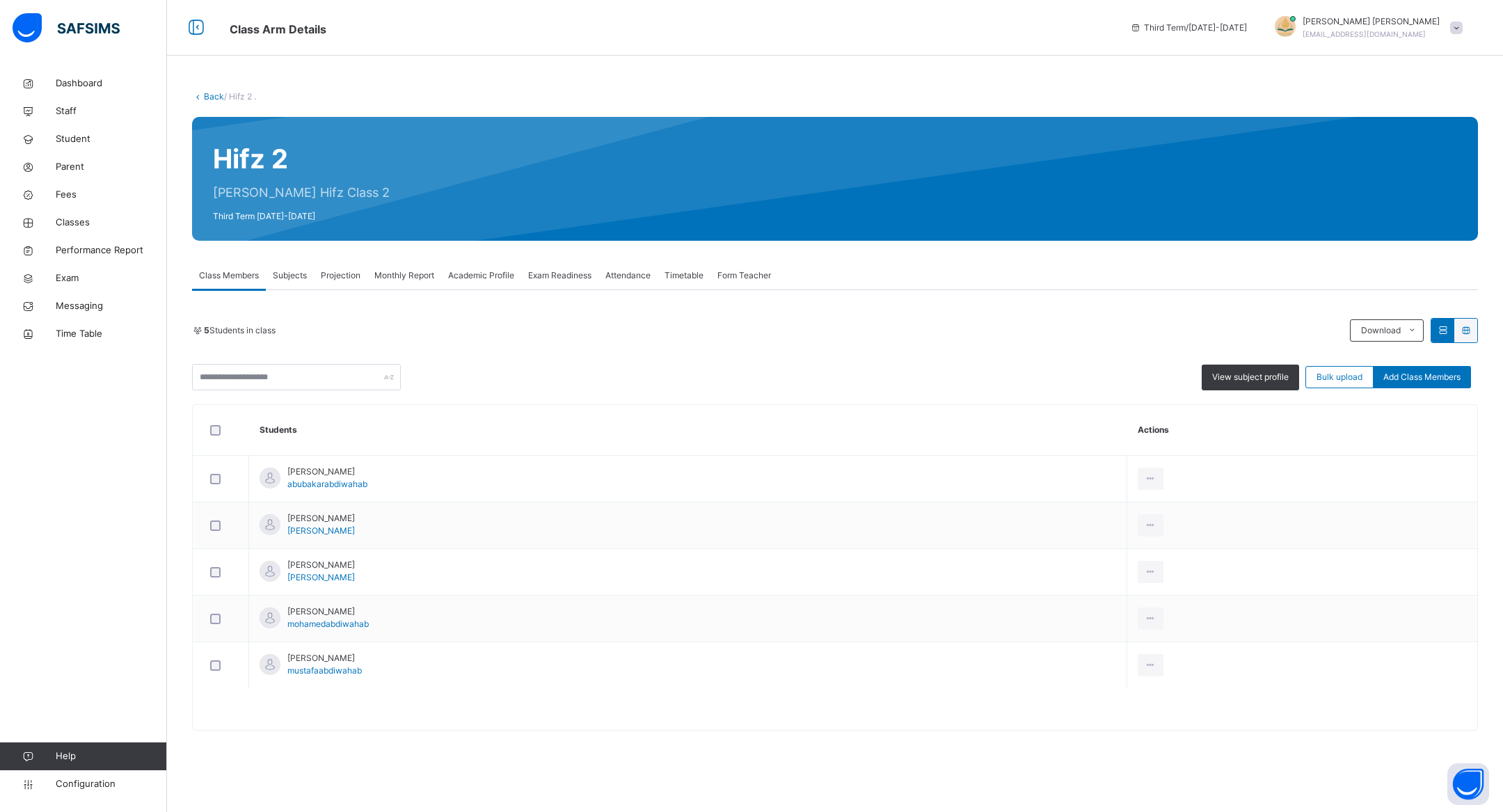
click at [622, 270] on span "Attendance" at bounding box center [628, 275] width 45 height 13
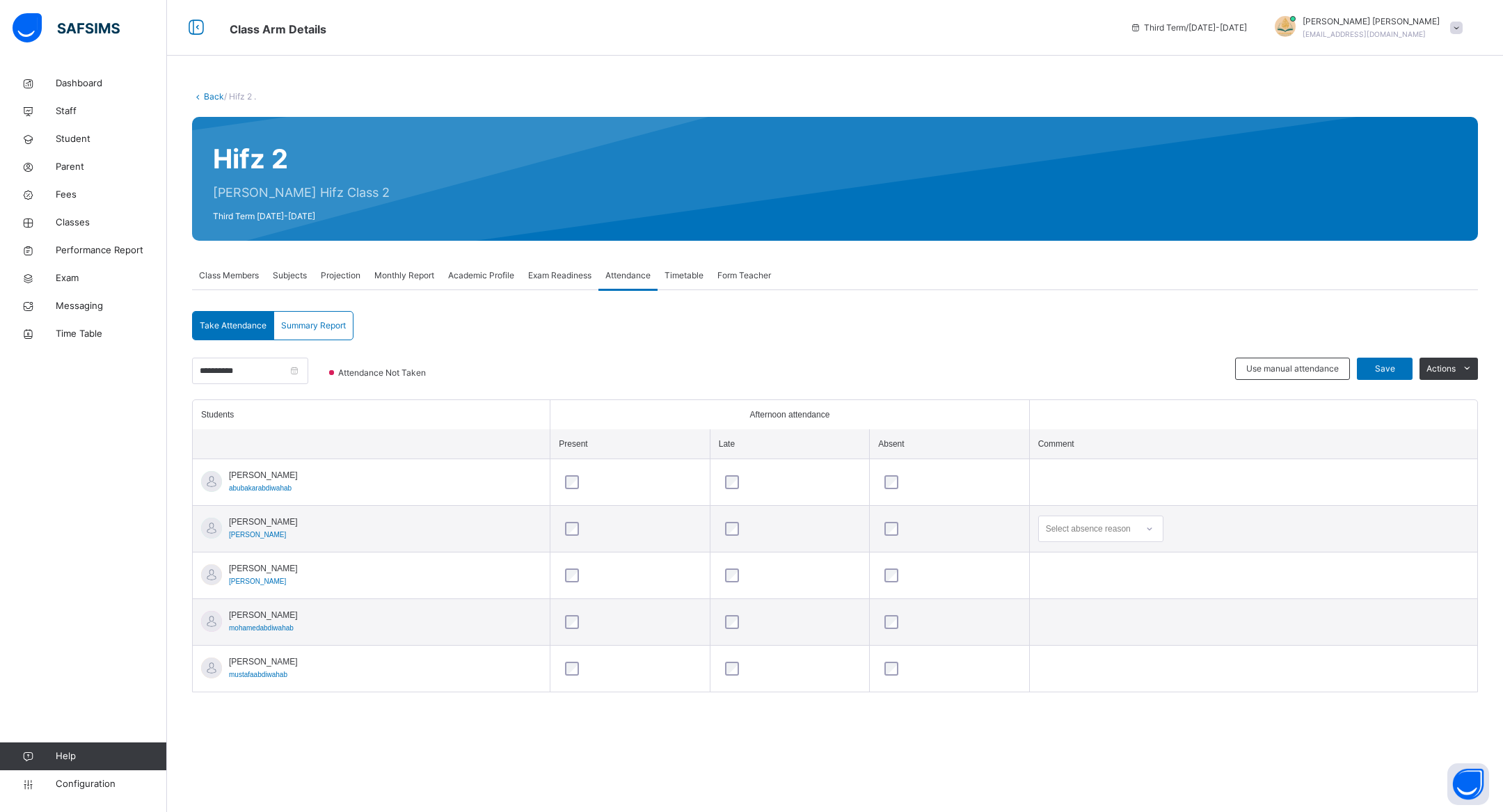
click at [1131, 536] on div "Select absence reason" at bounding box center [1088, 529] width 85 height 26
click at [1117, 625] on div "No reason" at bounding box center [1101, 630] width 124 height 24
click at [1393, 368] on span "Save" at bounding box center [1384, 368] width 35 height 13
click at [248, 284] on div "Class Members" at bounding box center [229, 275] width 74 height 28
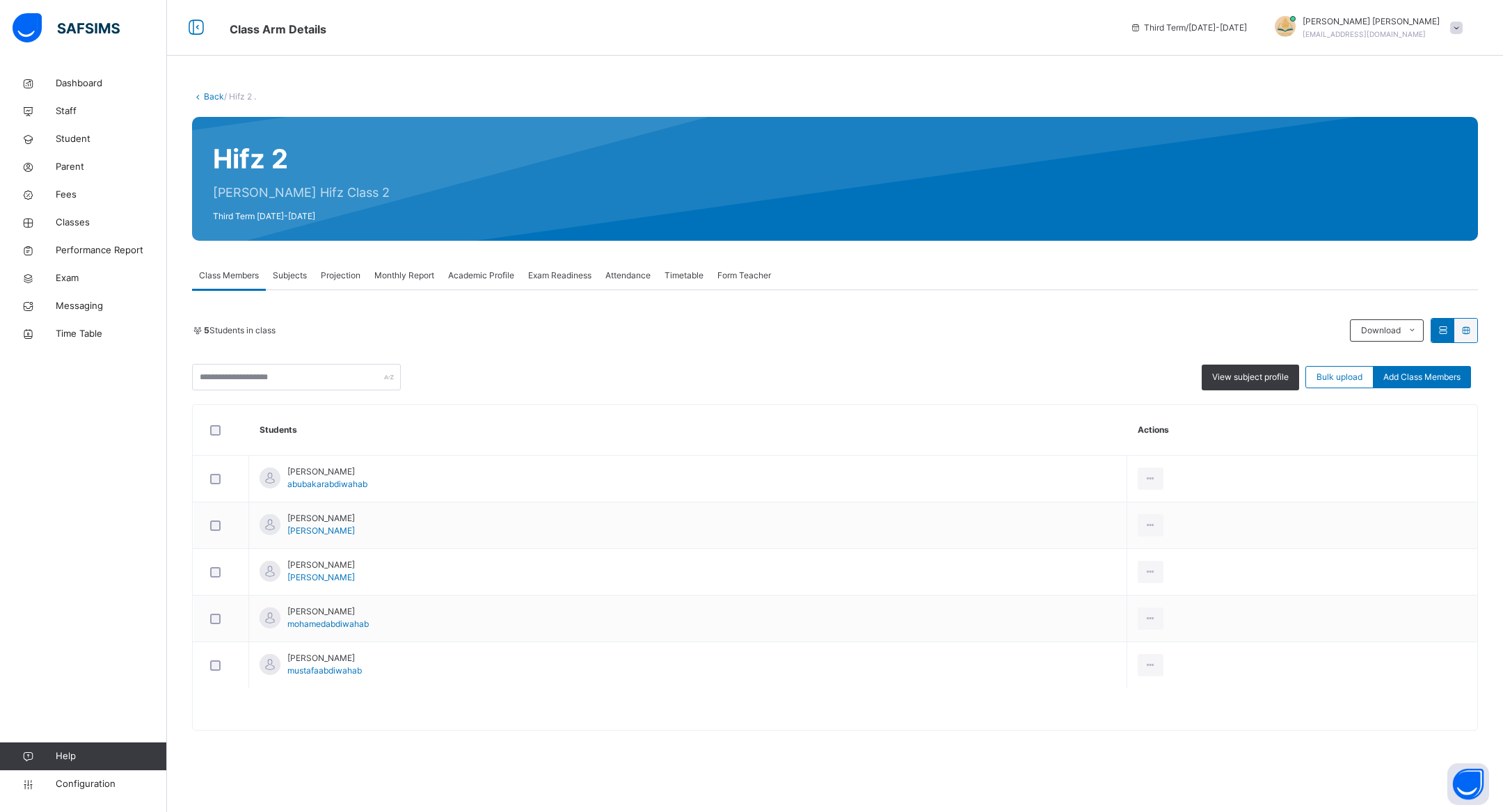
click at [292, 277] on span "Subjects" at bounding box center [289, 275] width 34 height 13
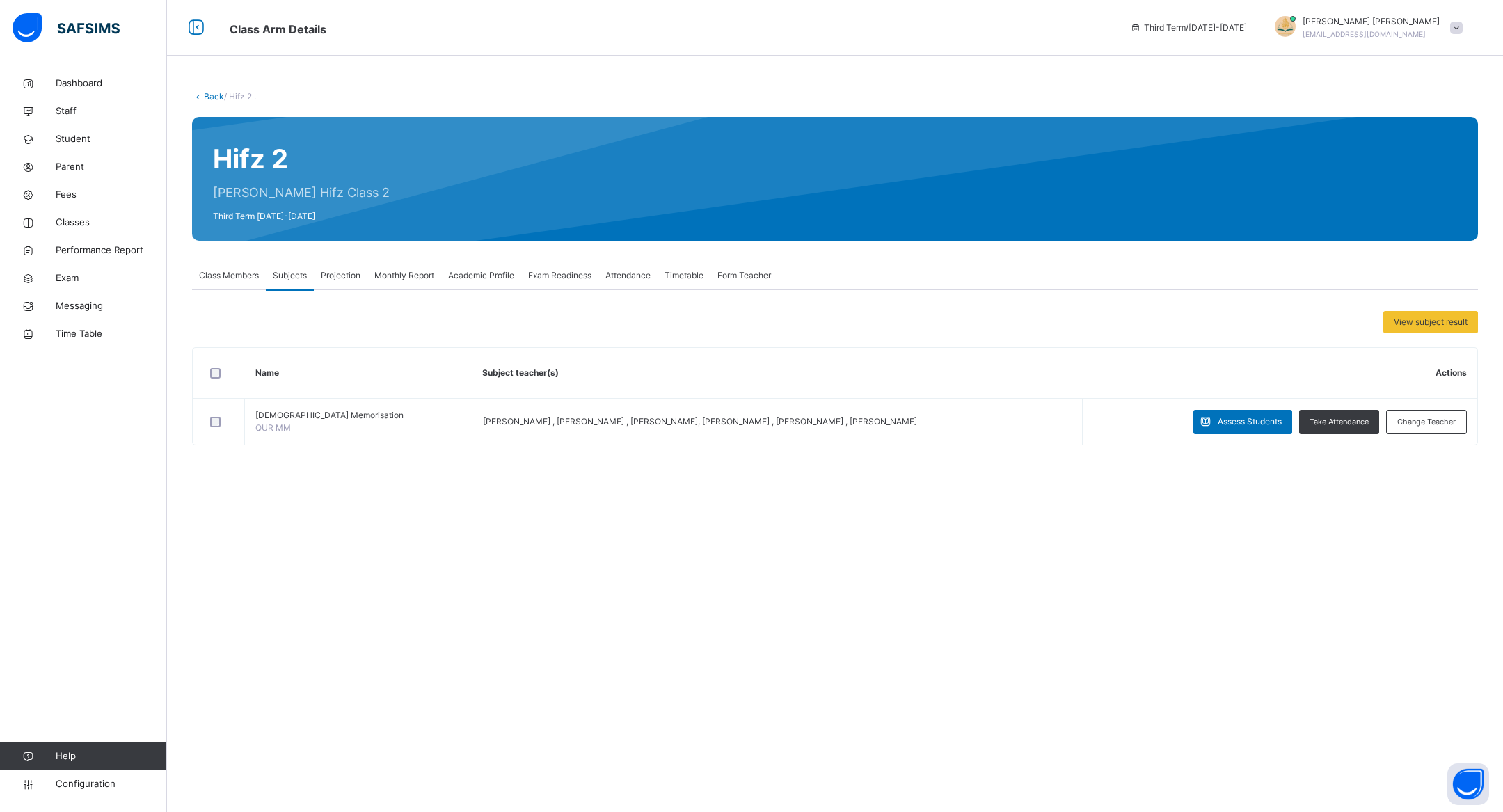
click at [322, 277] on span "Projection" at bounding box center [340, 275] width 40 height 13
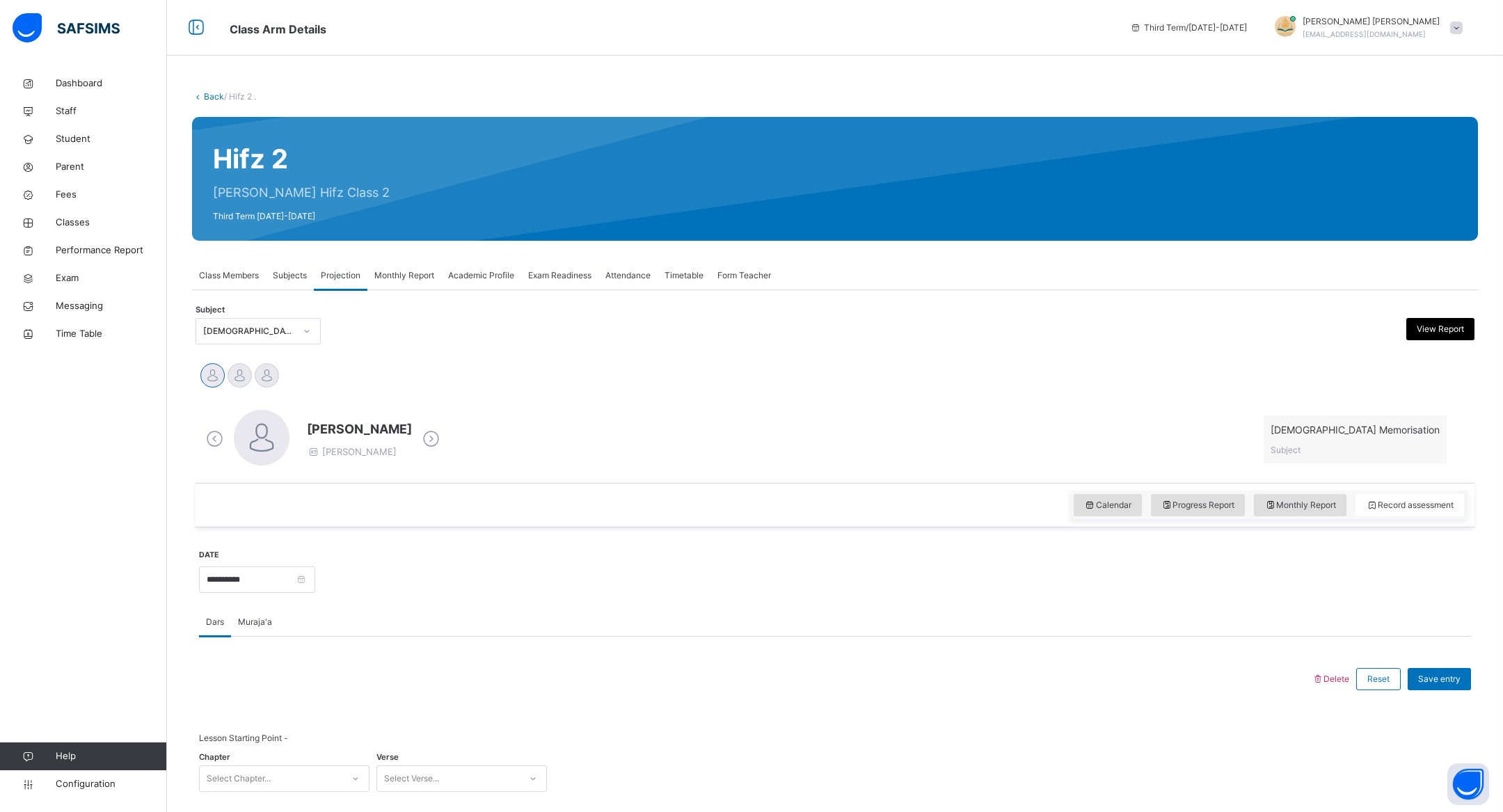
click at [281, 274] on span "Subjects" at bounding box center [289, 275] width 34 height 13
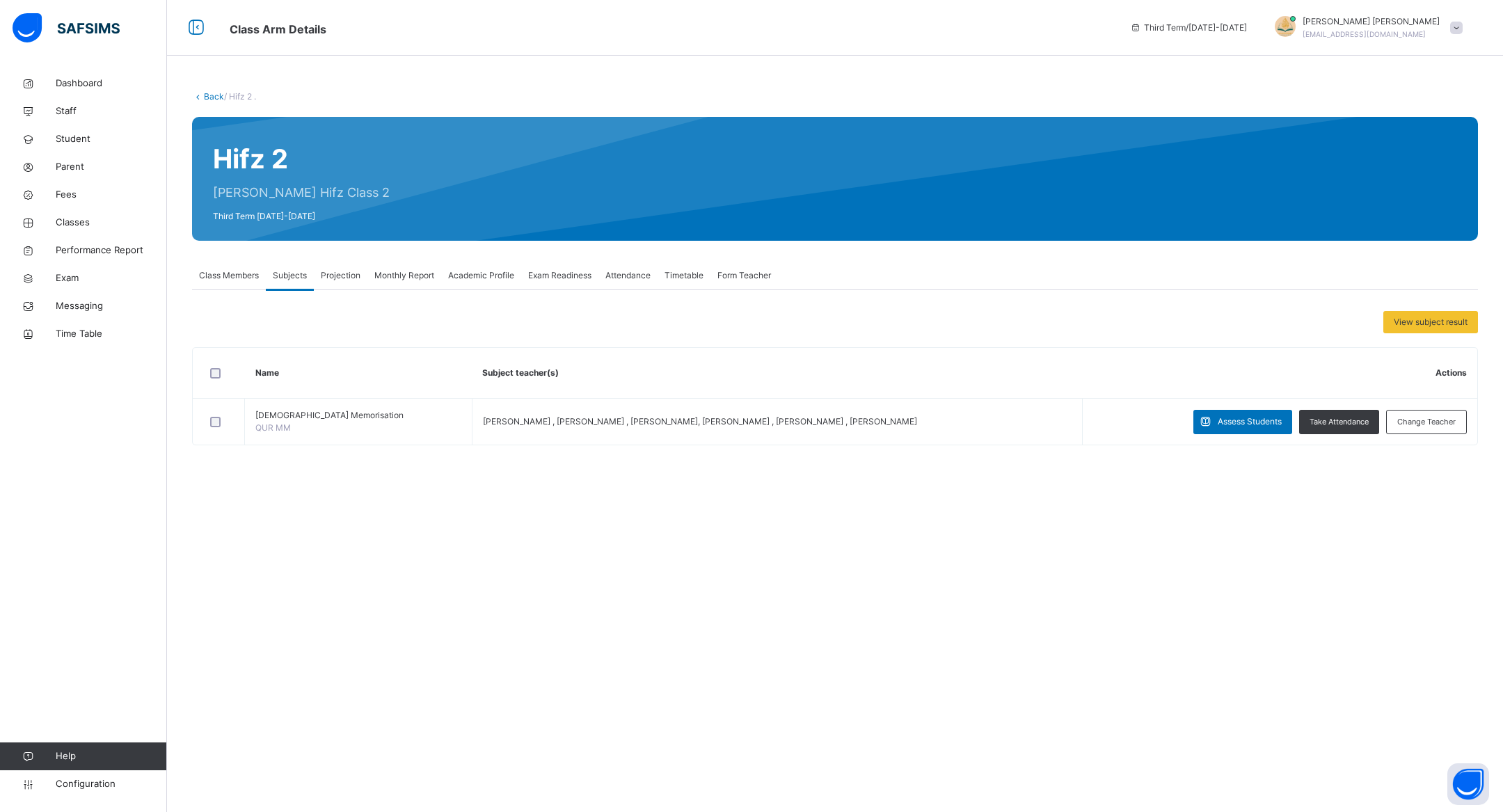
click at [241, 274] on span "Class Members" at bounding box center [229, 275] width 60 height 13
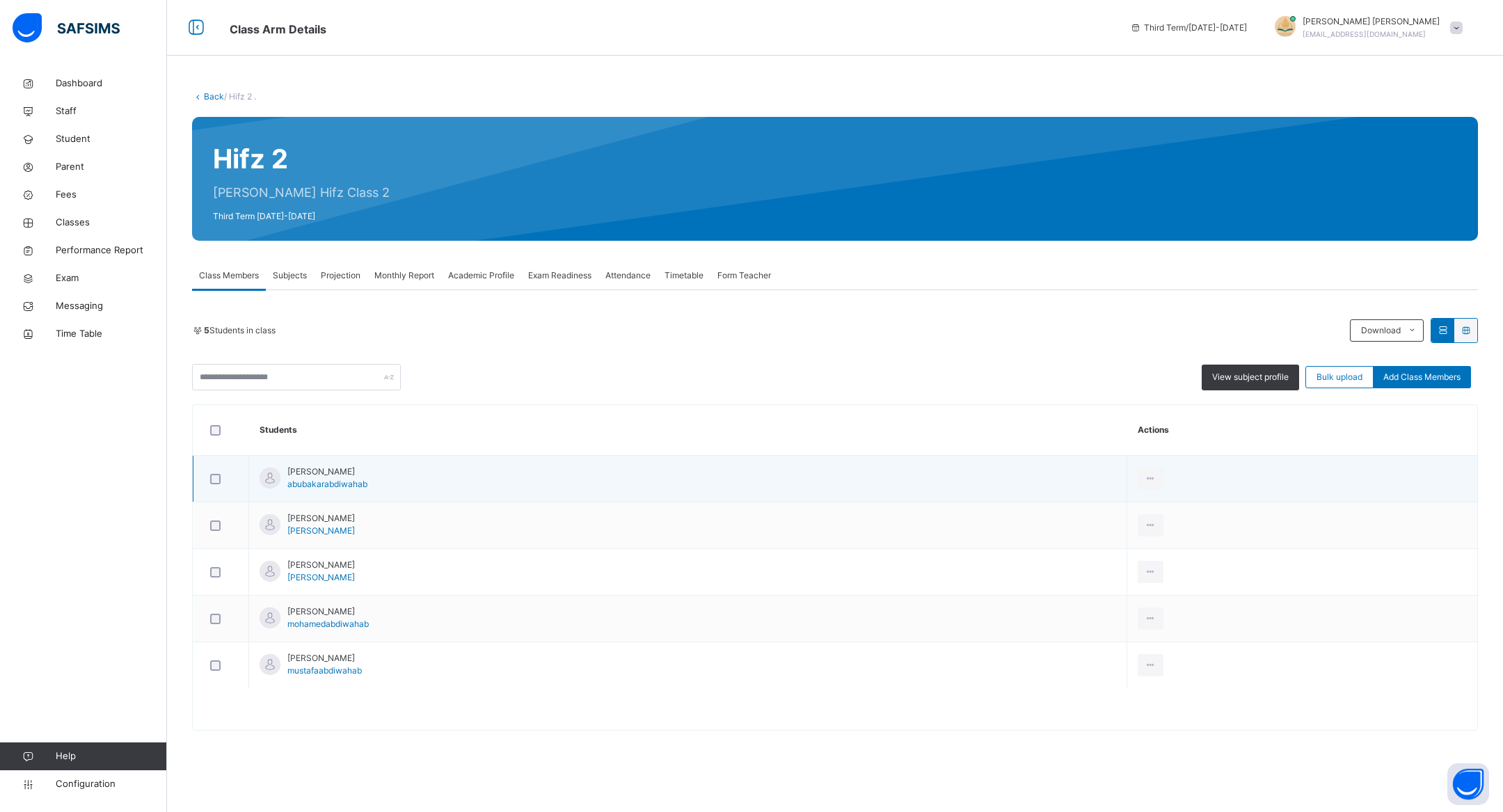
click at [353, 477] on div "Abubakar Abdiwahab abubakarabdiwahab" at bounding box center [327, 477] width 80 height 25
click at [1153, 515] on div "View Profile" at bounding box center [1119, 510] width 75 height 14
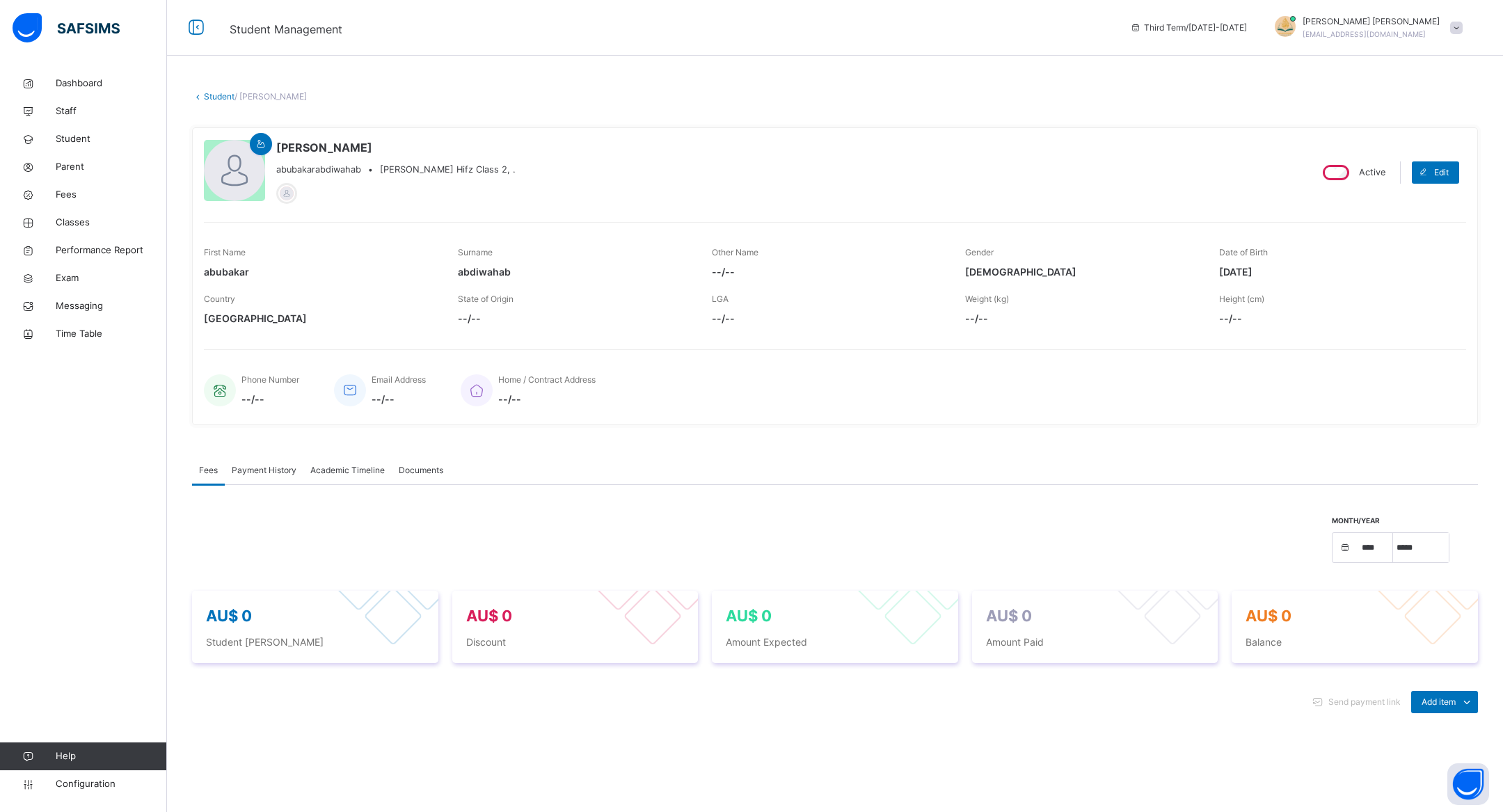
select select "****"
select select "*"
click at [382, 473] on span "Academic Timeline" at bounding box center [347, 470] width 75 height 13
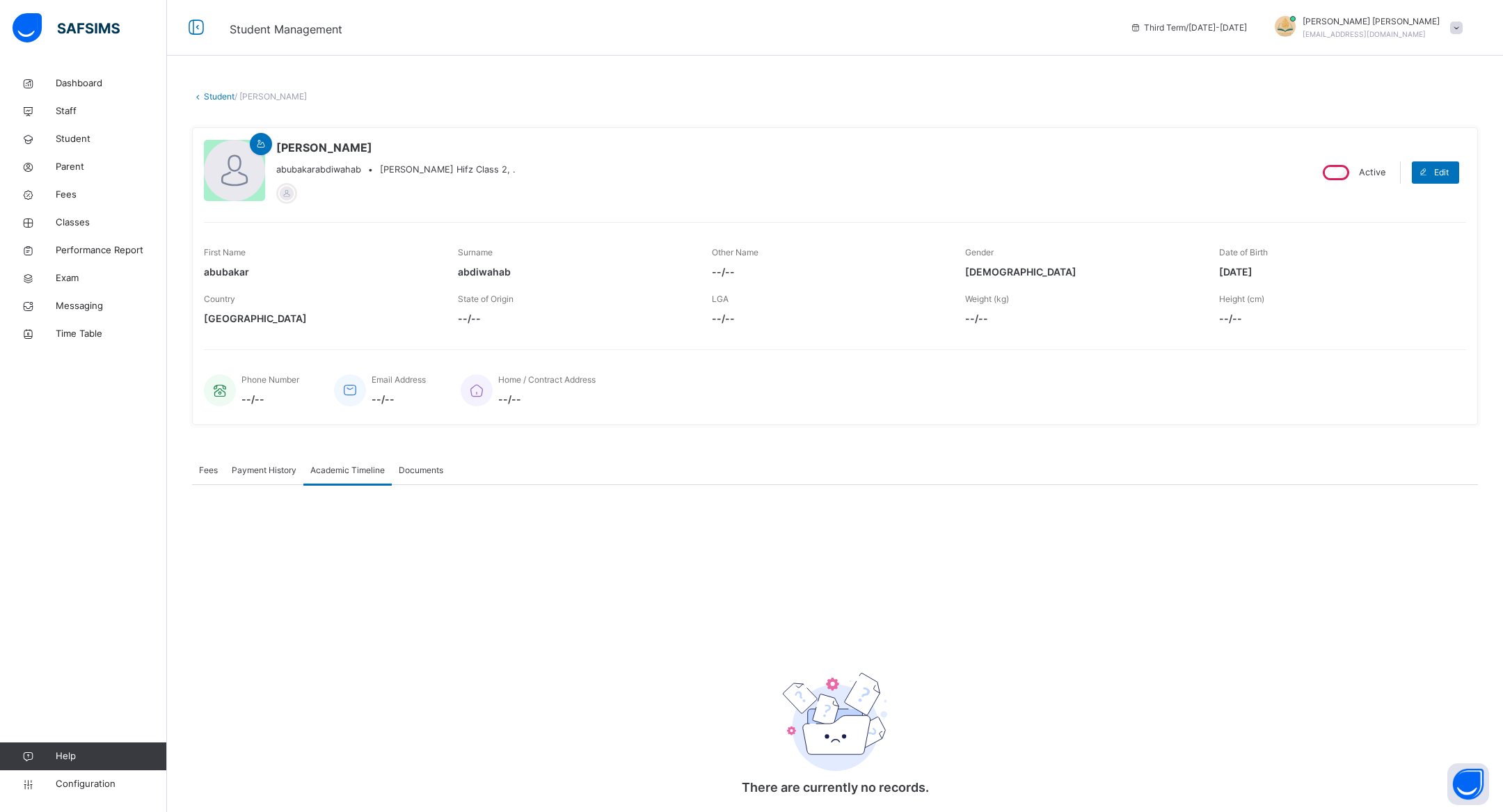
click at [429, 471] on span "Documents" at bounding box center [420, 470] width 45 height 13
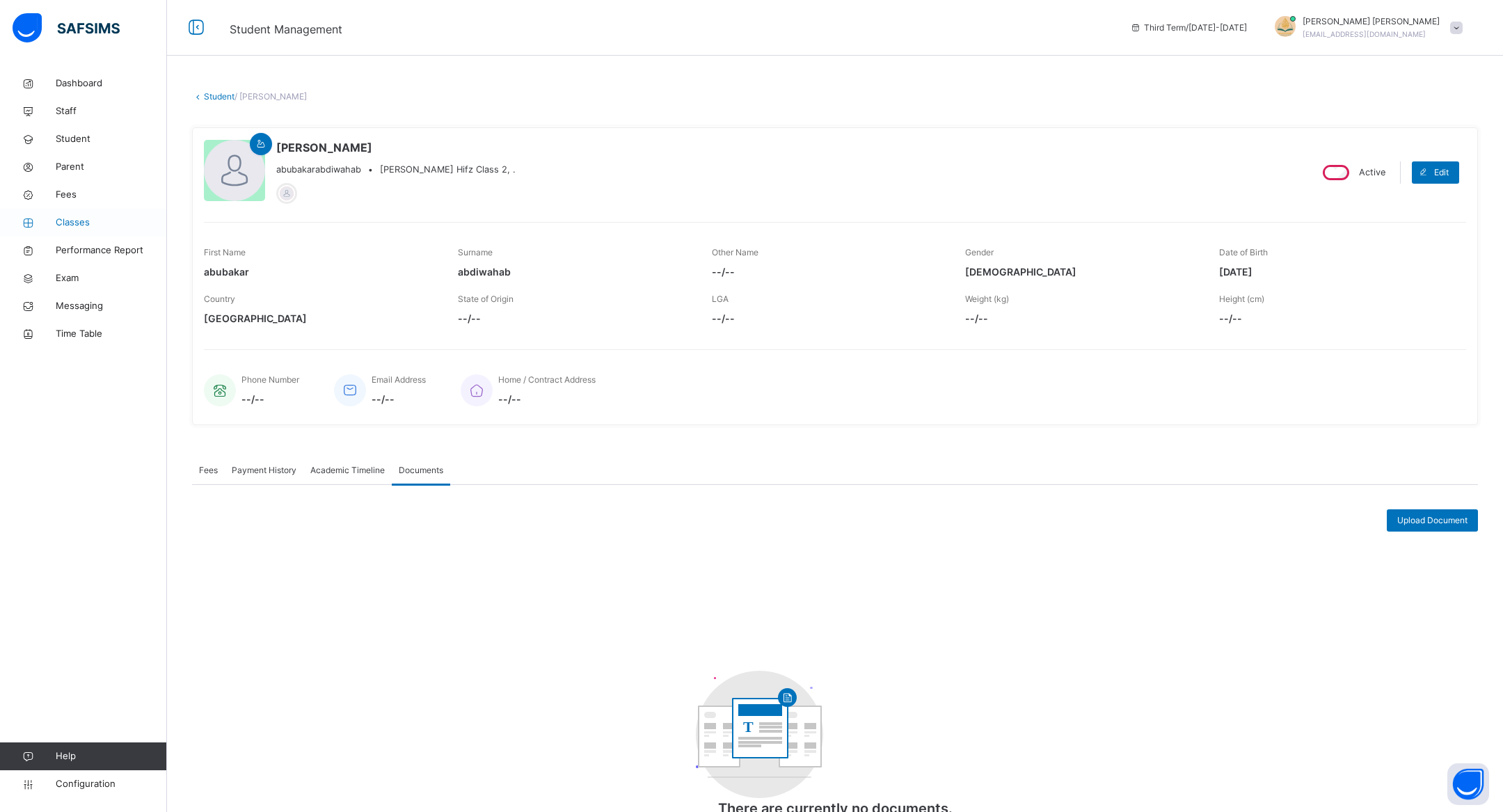
click at [70, 230] on link "Classes" at bounding box center [83, 222] width 167 height 28
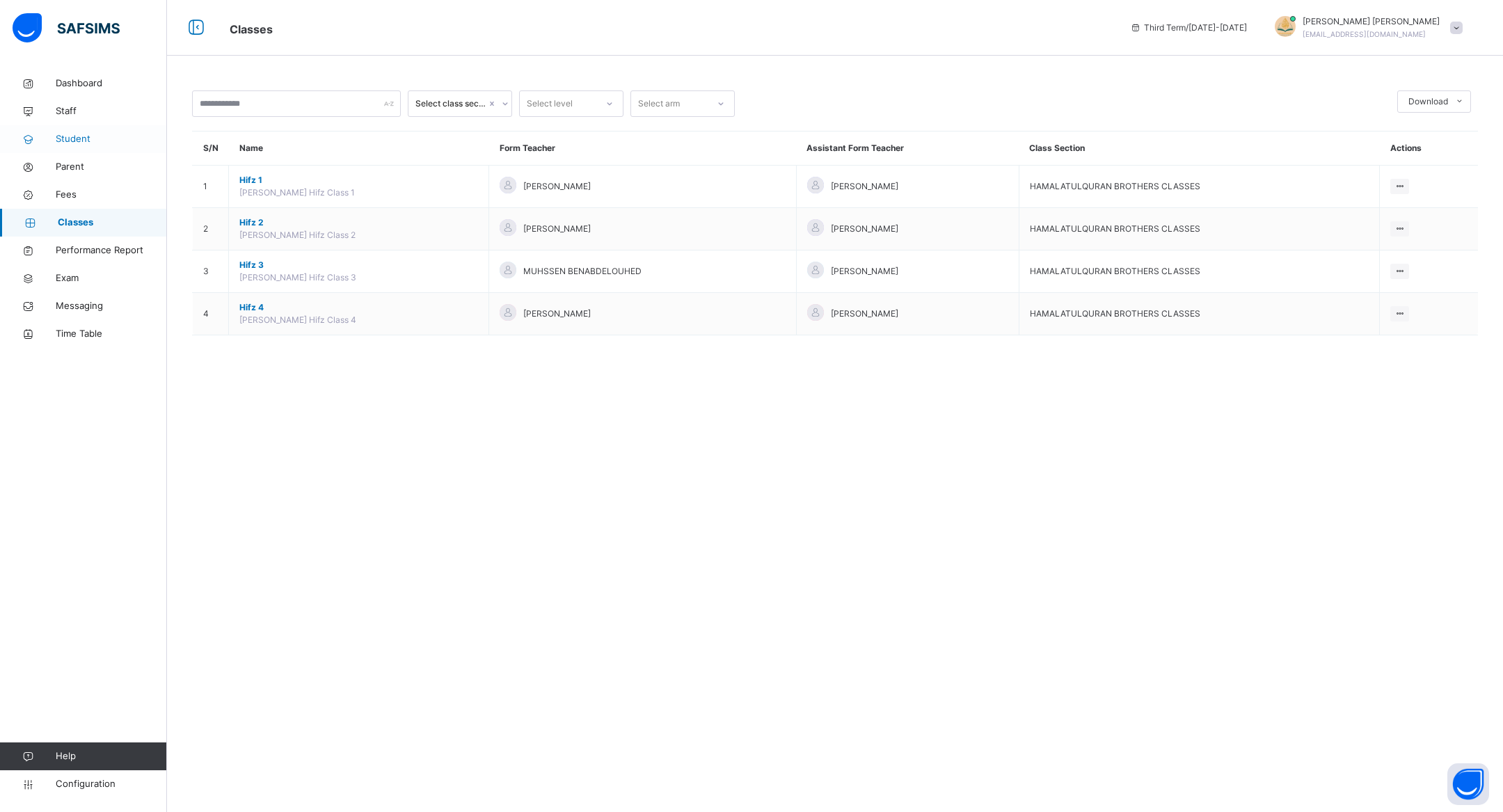
click at [101, 130] on link "Student" at bounding box center [83, 139] width 167 height 28
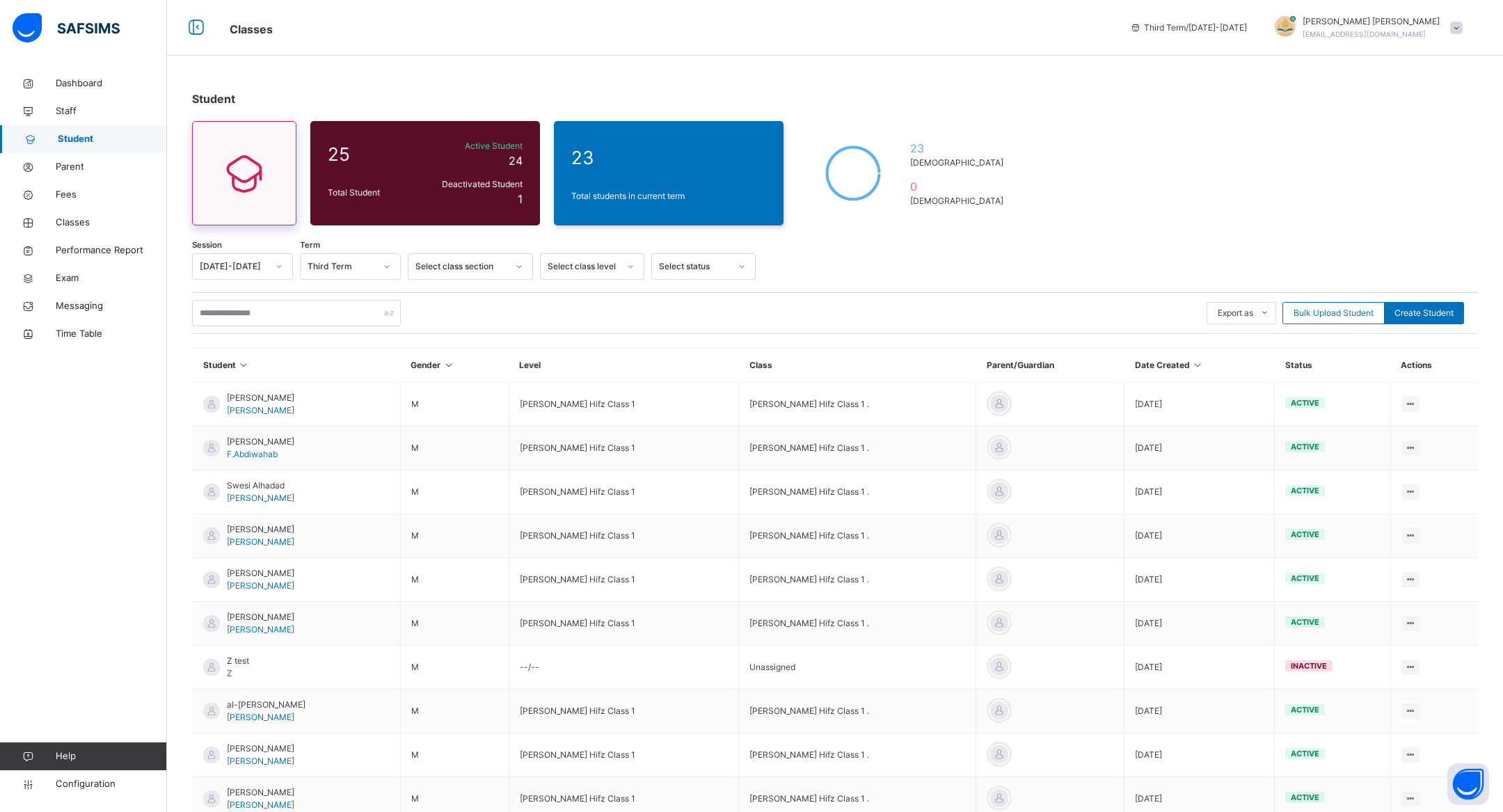
scroll to position [86, 0]
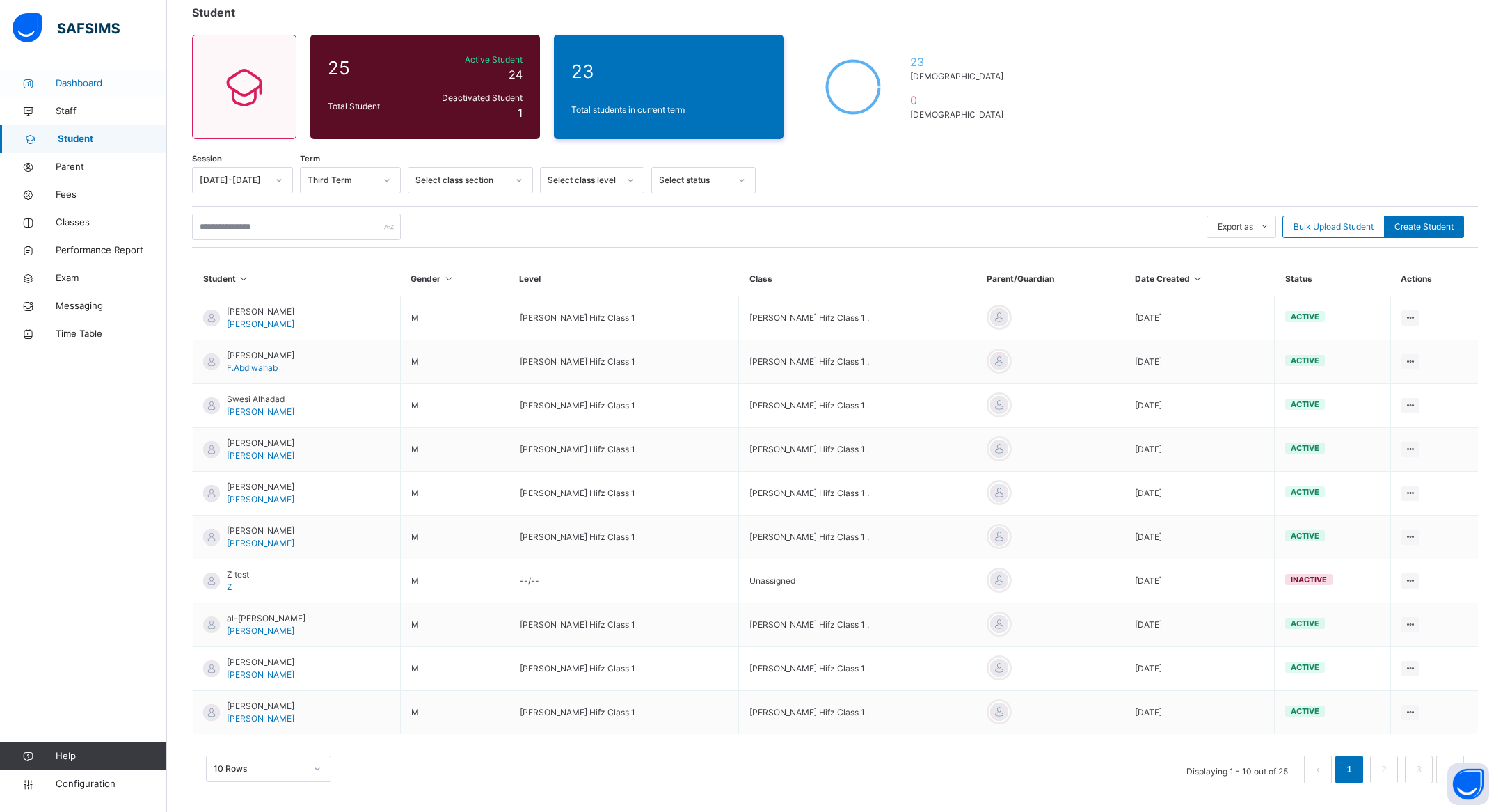
click at [150, 89] on span "Dashboard" at bounding box center [112, 84] width 112 height 14
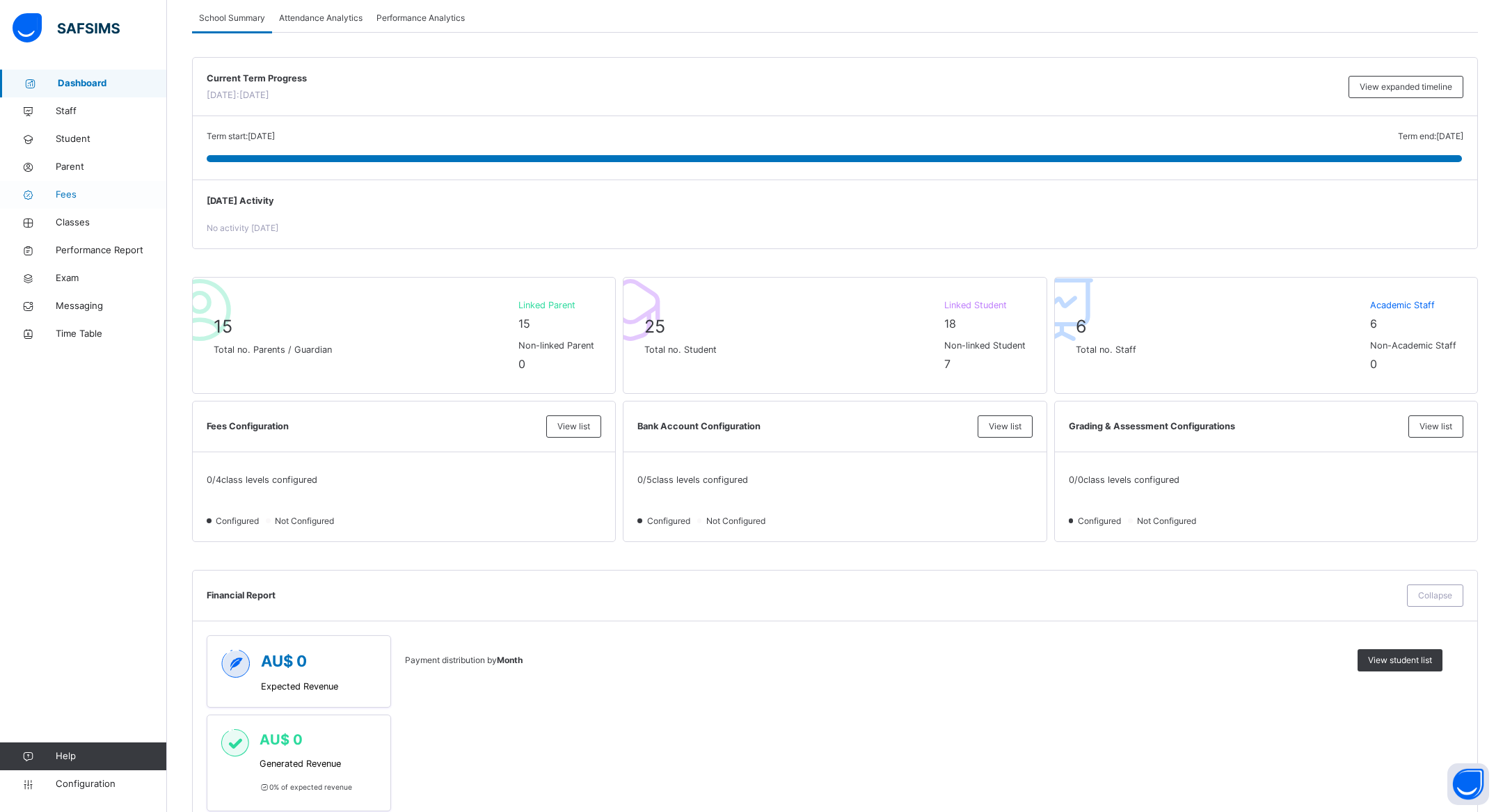
click at [92, 195] on span "Fees" at bounding box center [112, 195] width 112 height 14
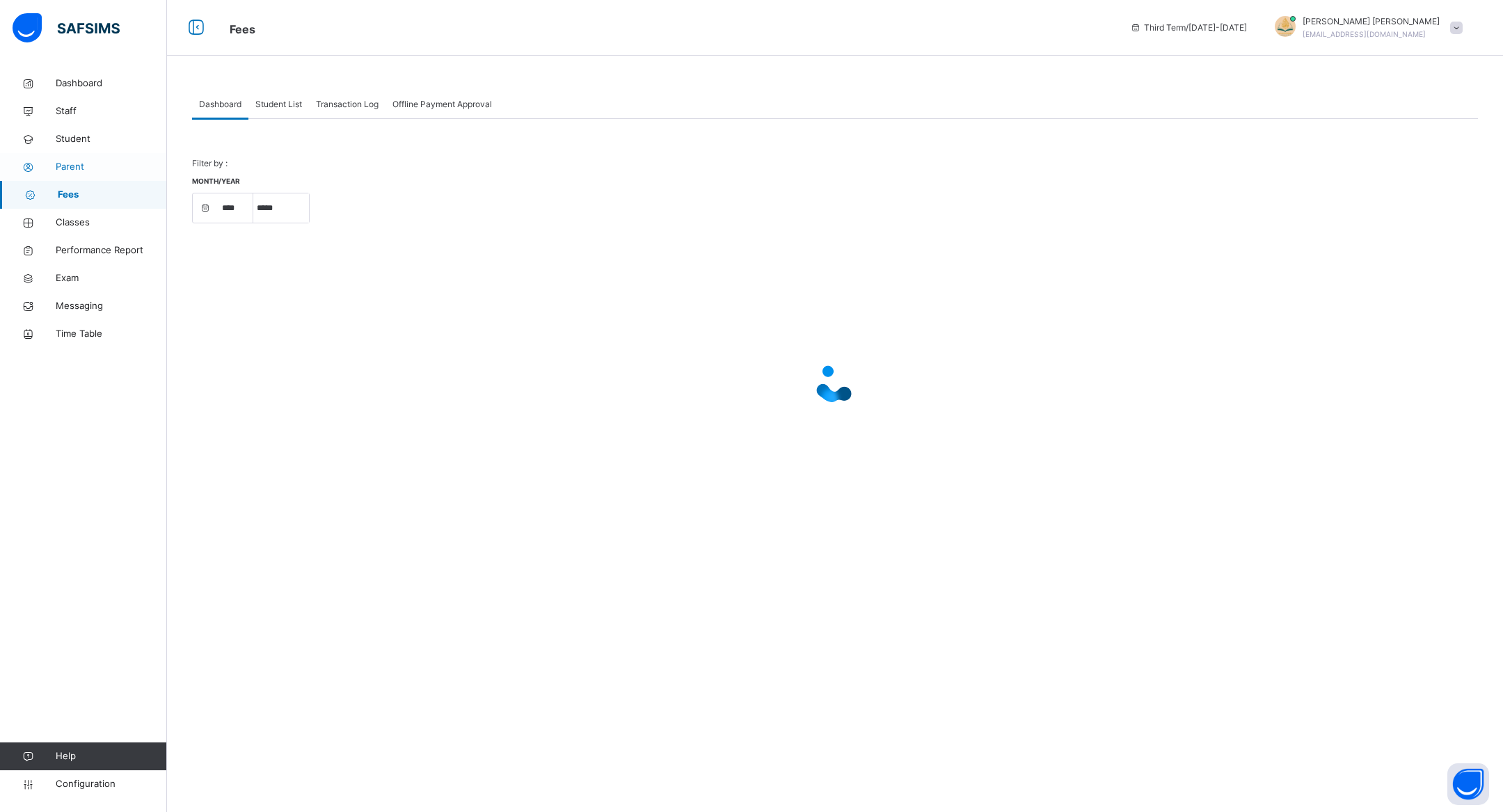
select select "****"
select select "*"
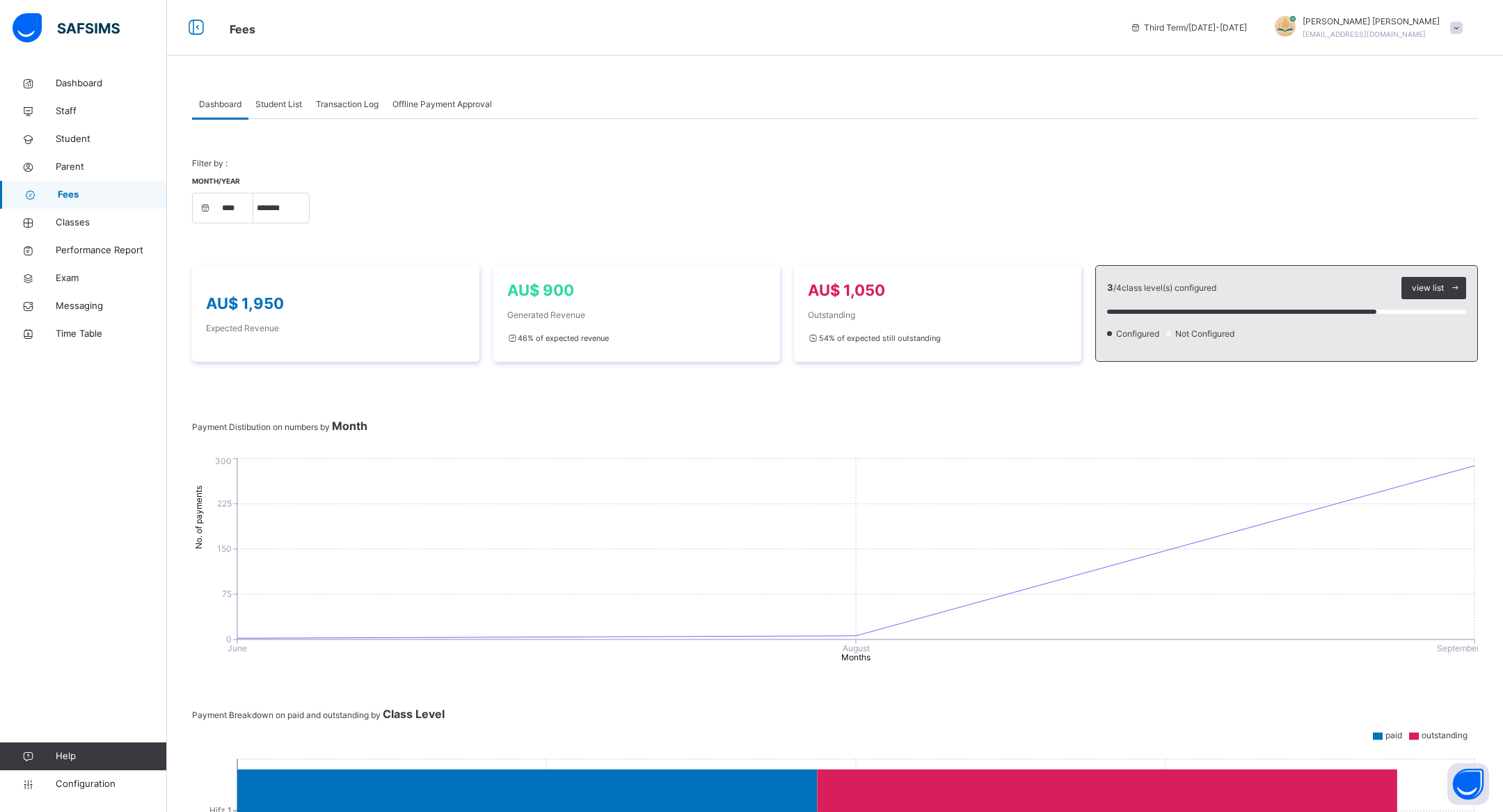
click at [292, 108] on span "Student List" at bounding box center [278, 104] width 47 height 13
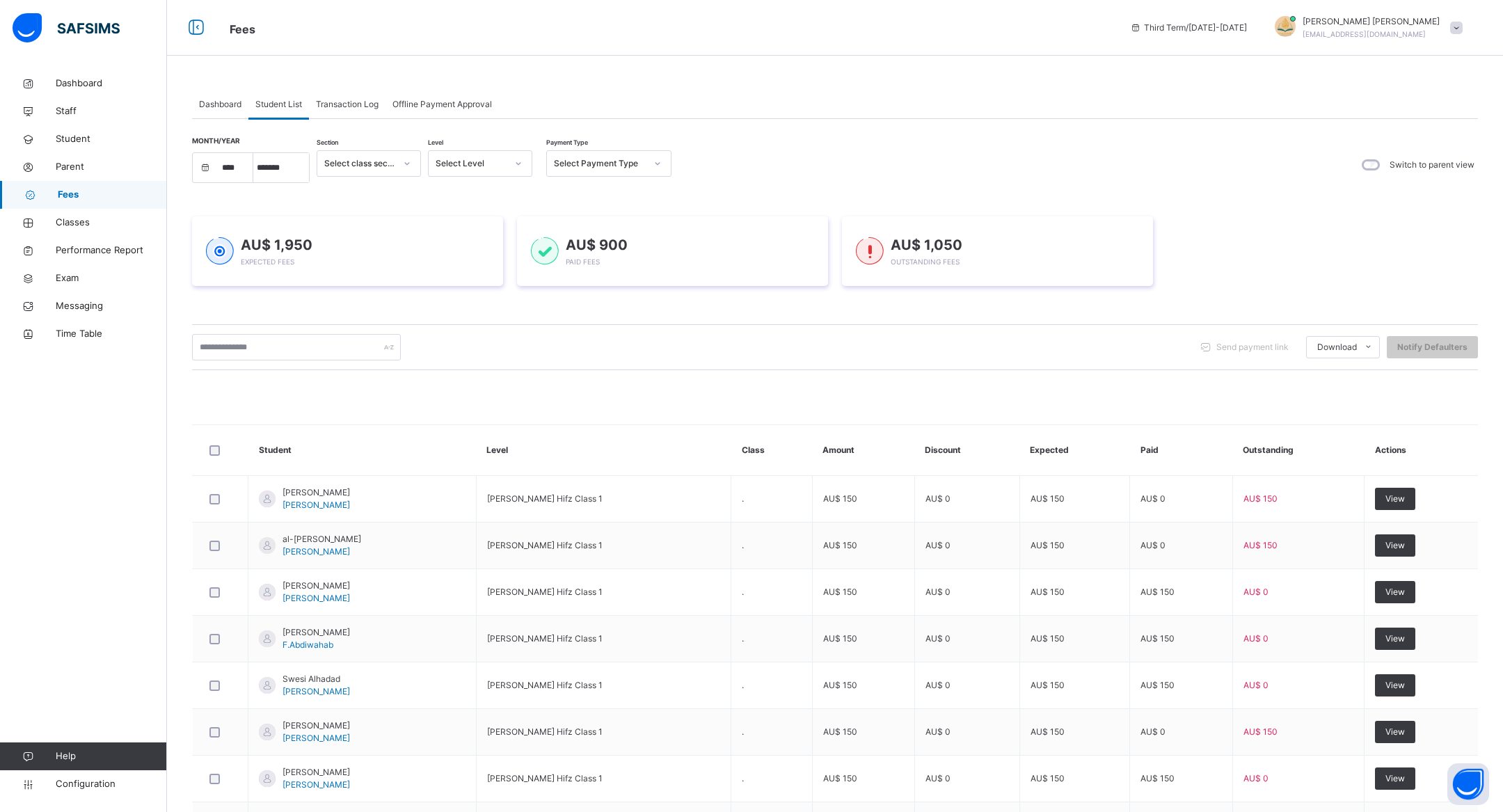
scroll to position [210, 0]
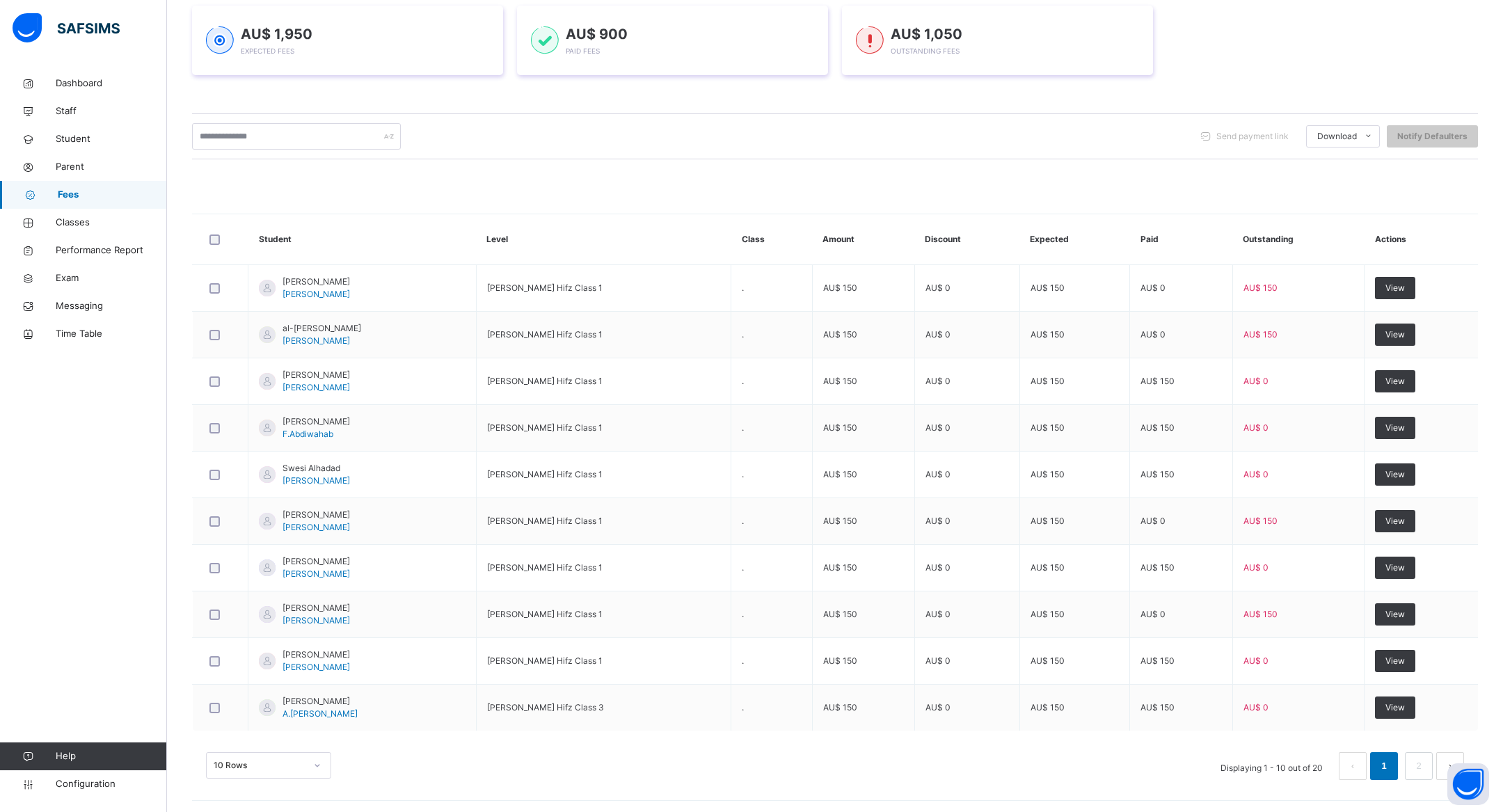
click at [246, 760] on div "10 Rows" at bounding box center [267, 765] width 125 height 26
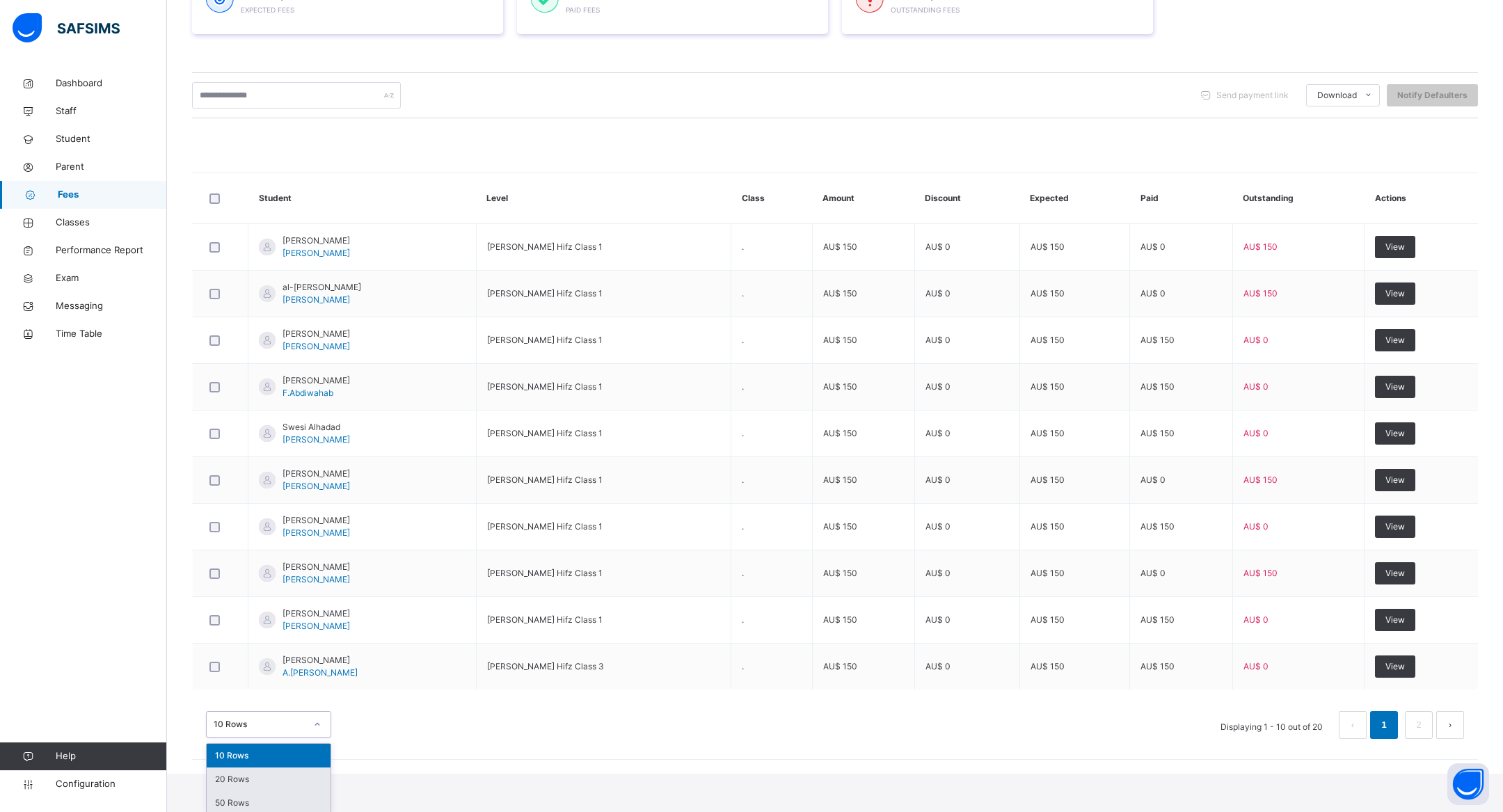
click at [258, 791] on div "50 Rows" at bounding box center [268, 803] width 124 height 24
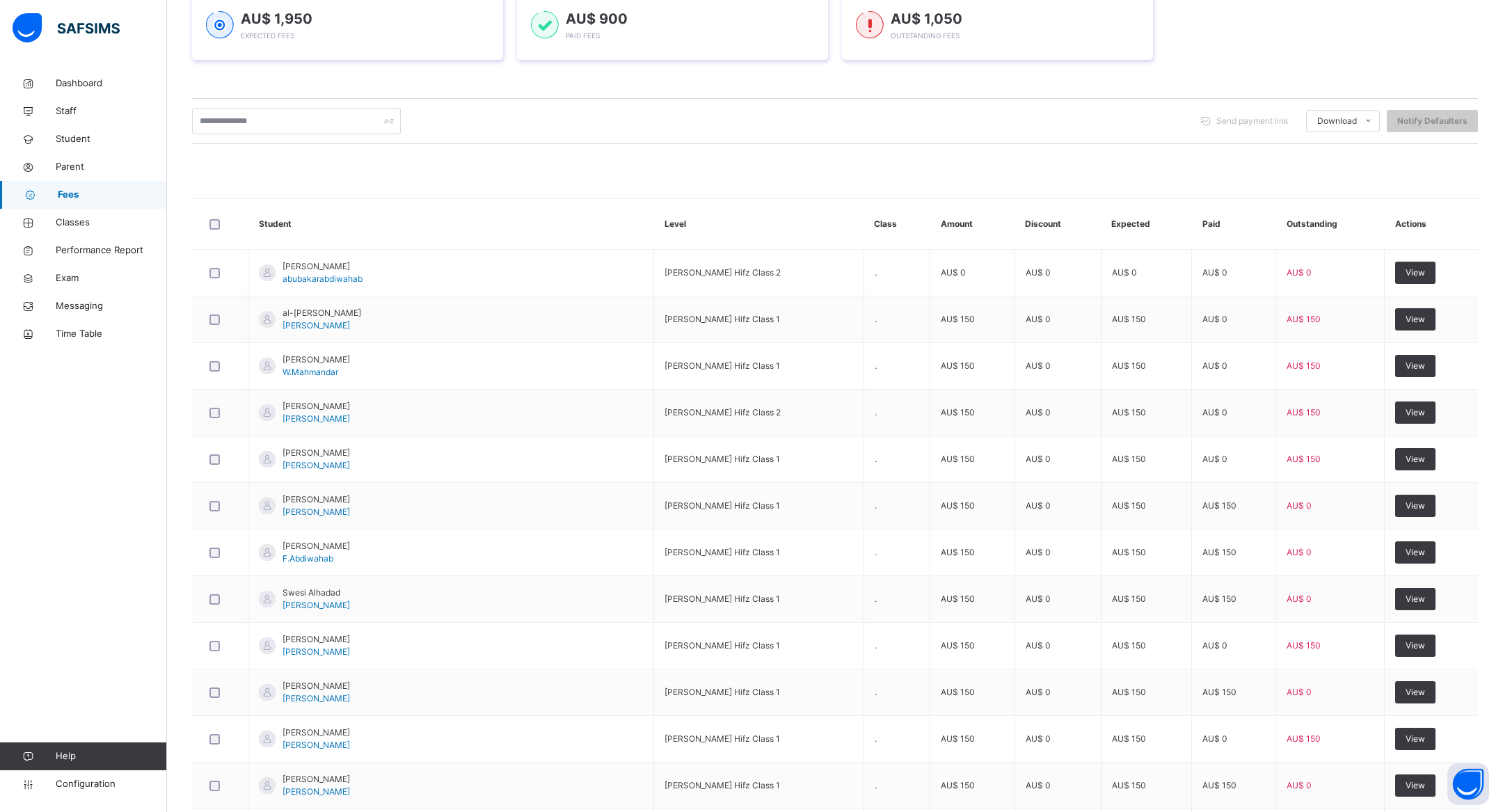
scroll to position [227, 0]
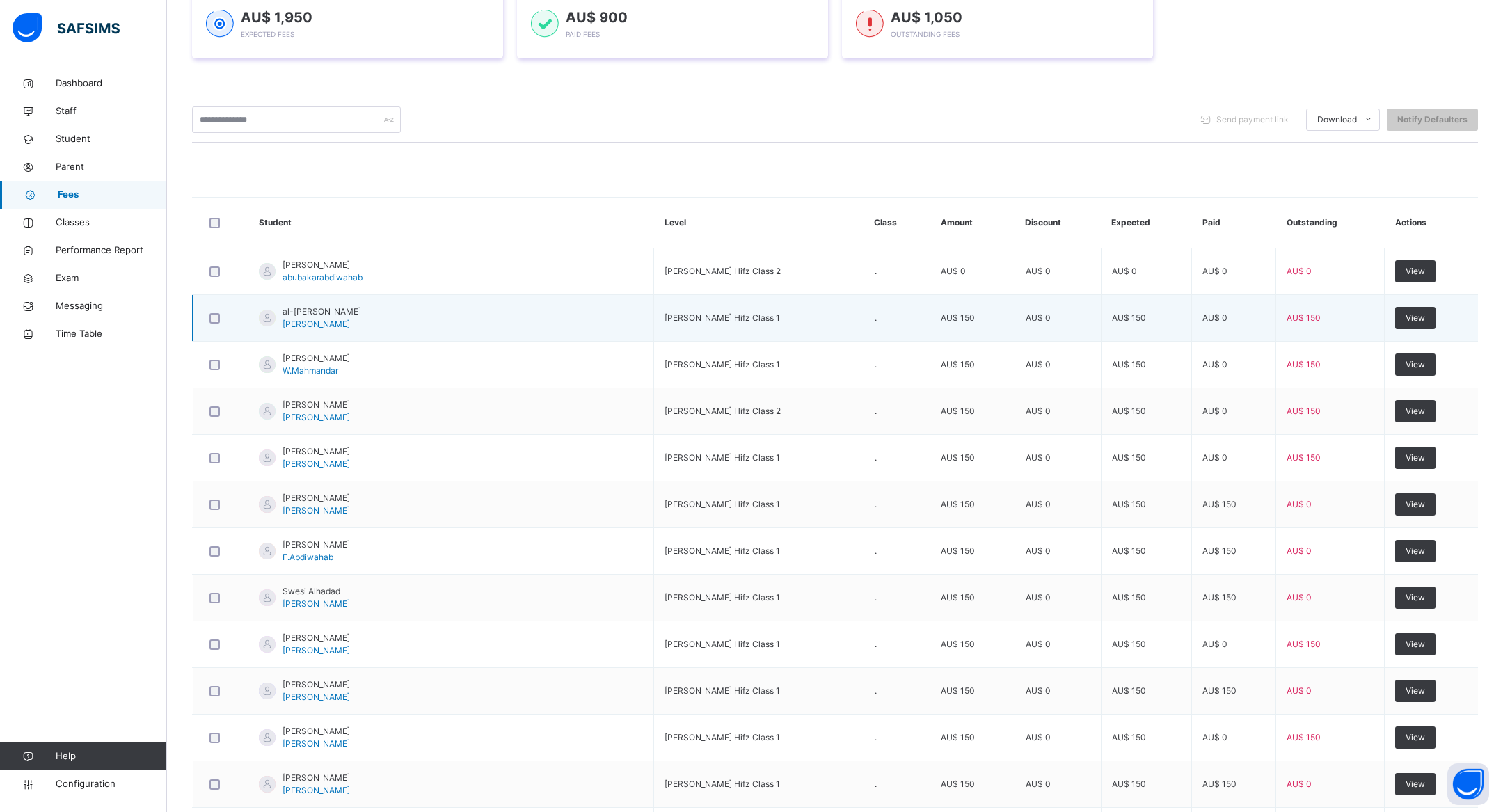
click at [323, 309] on span "al-harith azzam" at bounding box center [321, 311] width 79 height 13
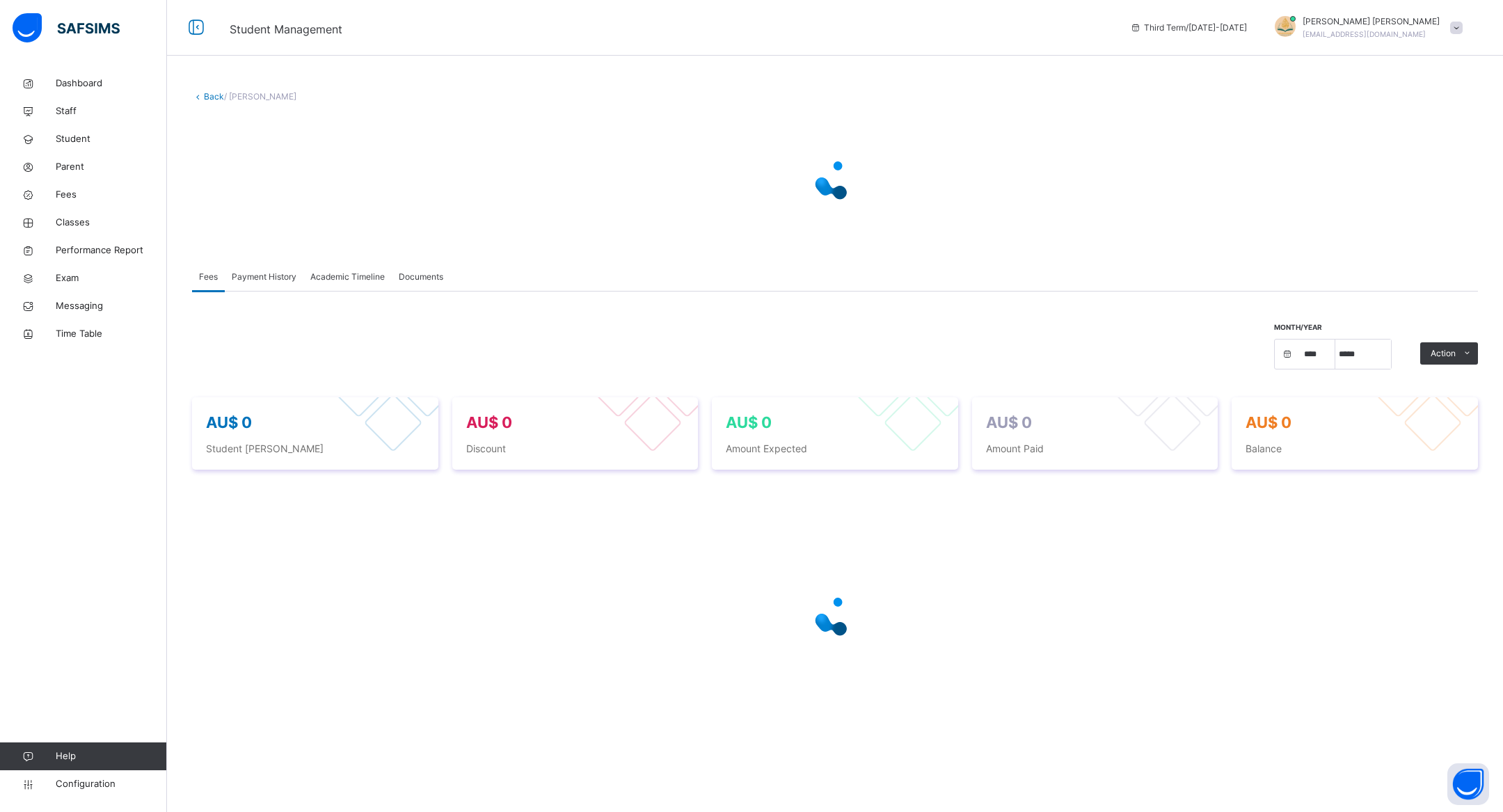
select select "****"
select select "*"
